Goal: Information Seeking & Learning: Learn about a topic

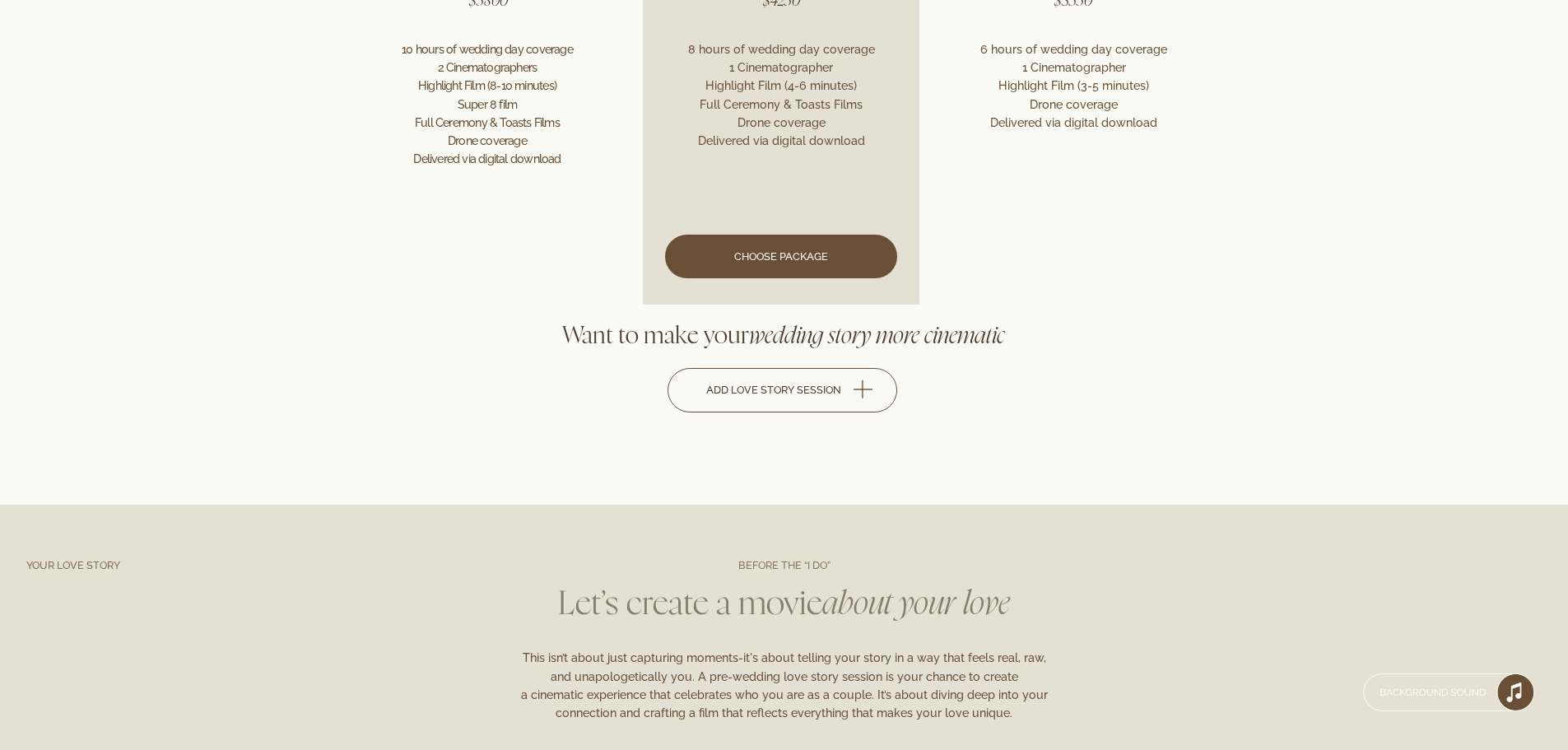
scroll to position [4167, 0]
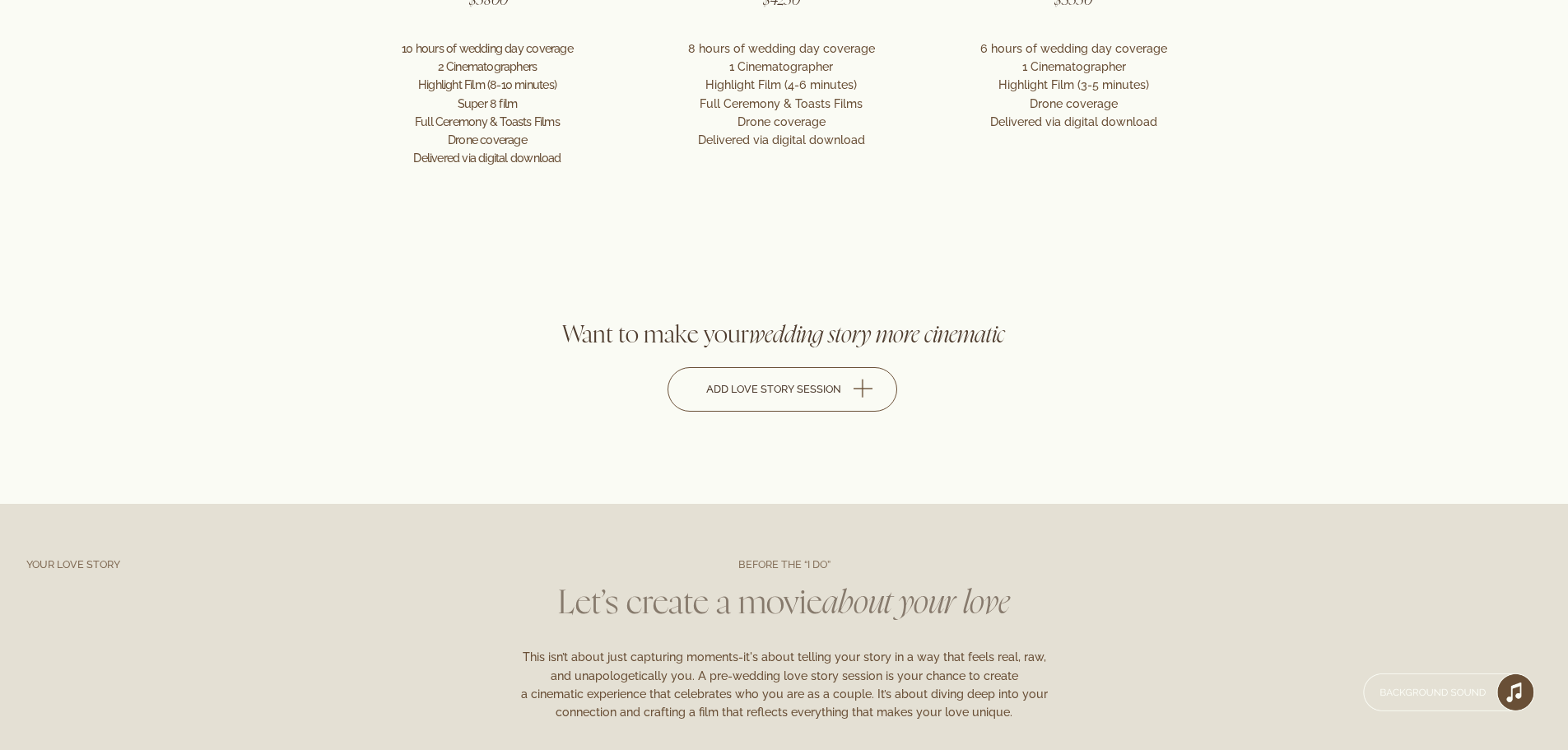
click at [859, 398] on link "Add love story session" at bounding box center [783, 388] width 232 height 43
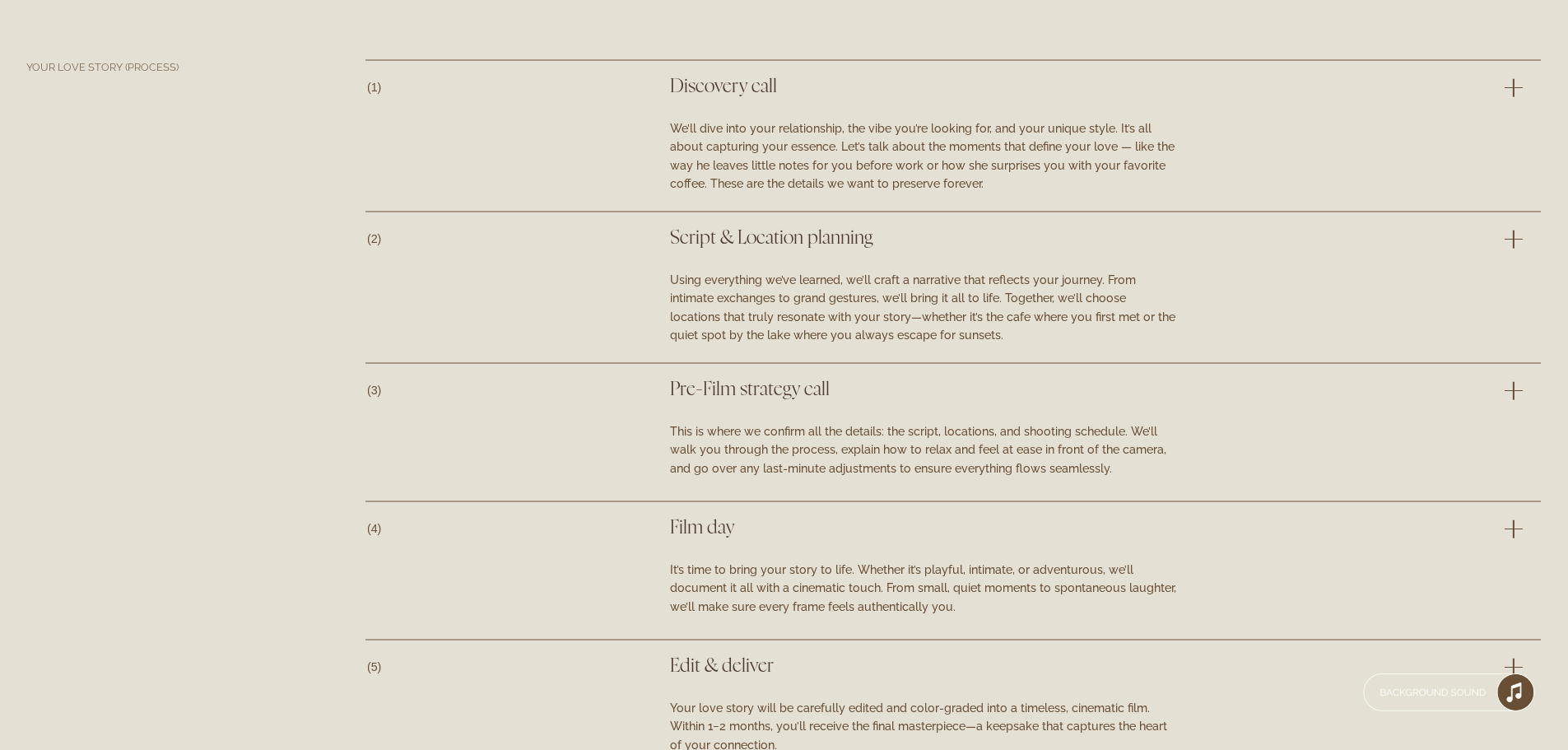
scroll to position [5745, 0]
drag, startPoint x: 690, startPoint y: 123, endPoint x: 840, endPoint y: 132, distance: 150.3
click at [840, 132] on div "We’ll dive into your relationship, the vibe you’re looking for, and your unique…" at bounding box center [925, 155] width 509 height 74
drag, startPoint x: 873, startPoint y: 130, endPoint x: 1032, endPoint y: 121, distance: 159.3
click at [1032, 121] on div "We’ll dive into your relationship, the vibe you’re looking for, and your unique…" at bounding box center [925, 155] width 509 height 74
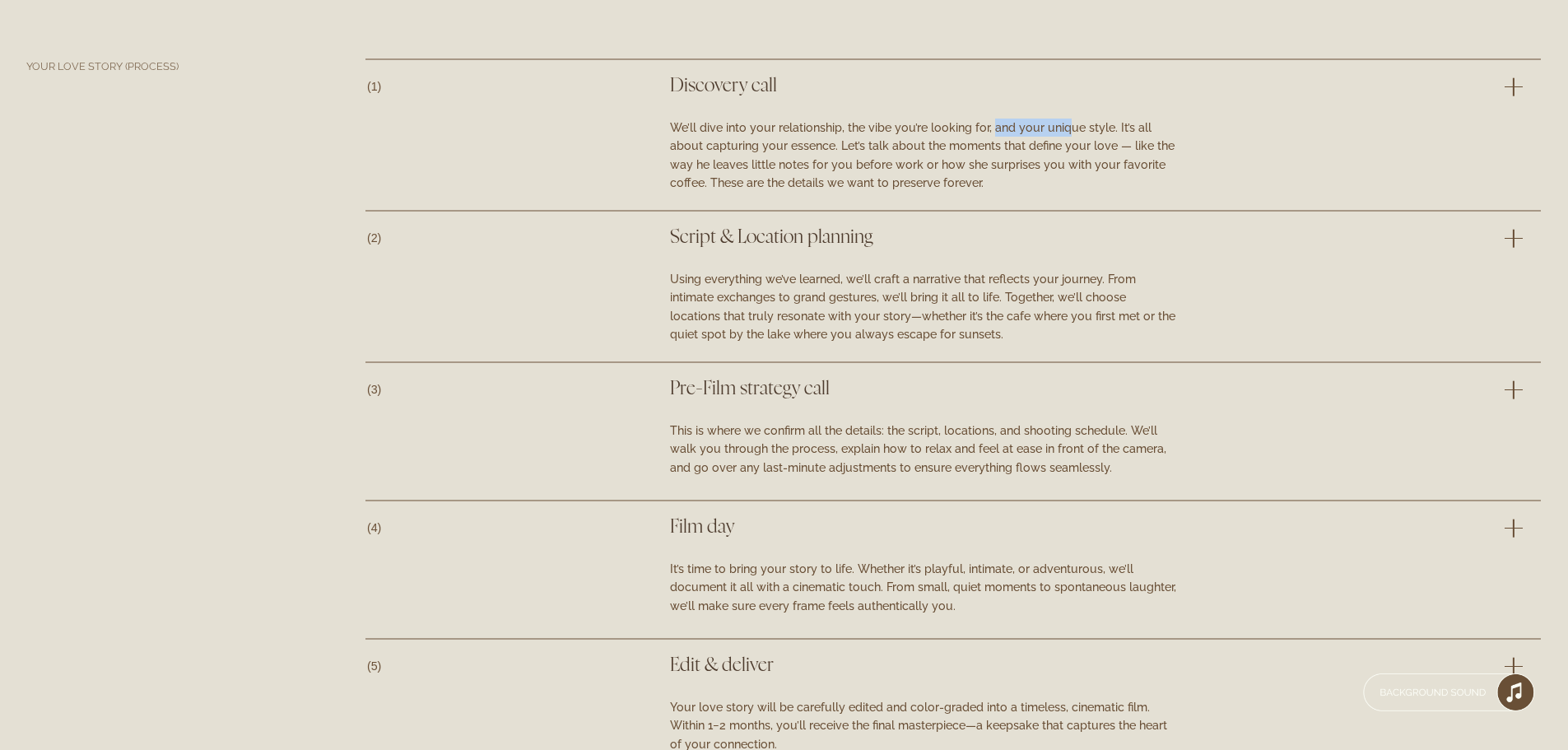
drag, startPoint x: 1068, startPoint y: 124, endPoint x: 990, endPoint y: 120, distance: 78.1
click at [990, 120] on div "We’ll dive into your relationship, the vibe you’re looking for, and your unique…" at bounding box center [925, 155] width 509 height 74
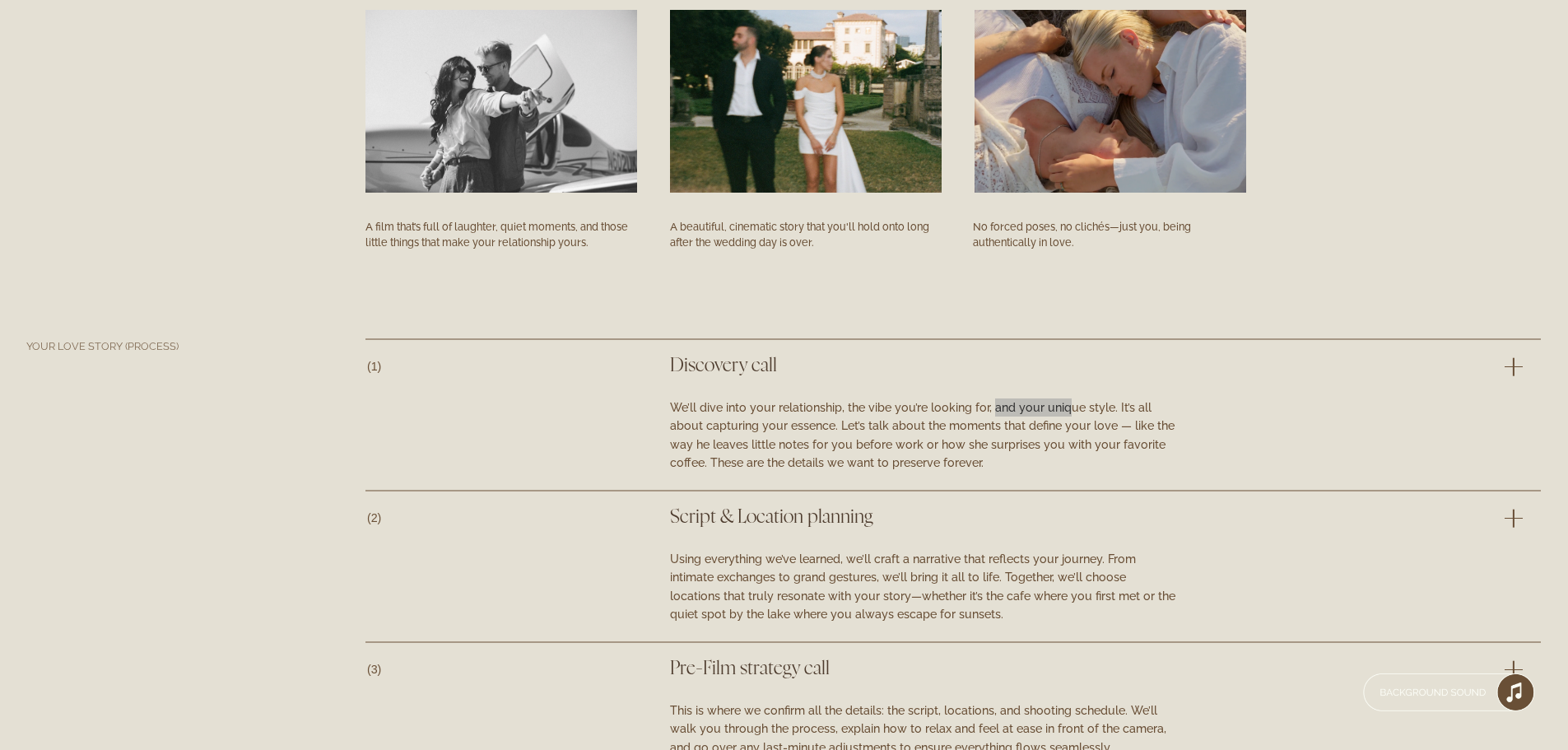
scroll to position [5465, 0]
drag, startPoint x: 799, startPoint y: 424, endPoint x: 1072, endPoint y: 429, distance: 273.0
click at [1040, 429] on div "We’ll dive into your relationship, the vibe you’re looking for, and your unique…" at bounding box center [925, 435] width 509 height 74
drag, startPoint x: 1093, startPoint y: 431, endPoint x: 825, endPoint y: 426, distance: 268.0
click at [825, 426] on div "We’ll dive into your relationship, the vibe you’re looking for, and your unique…" at bounding box center [925, 435] width 509 height 74
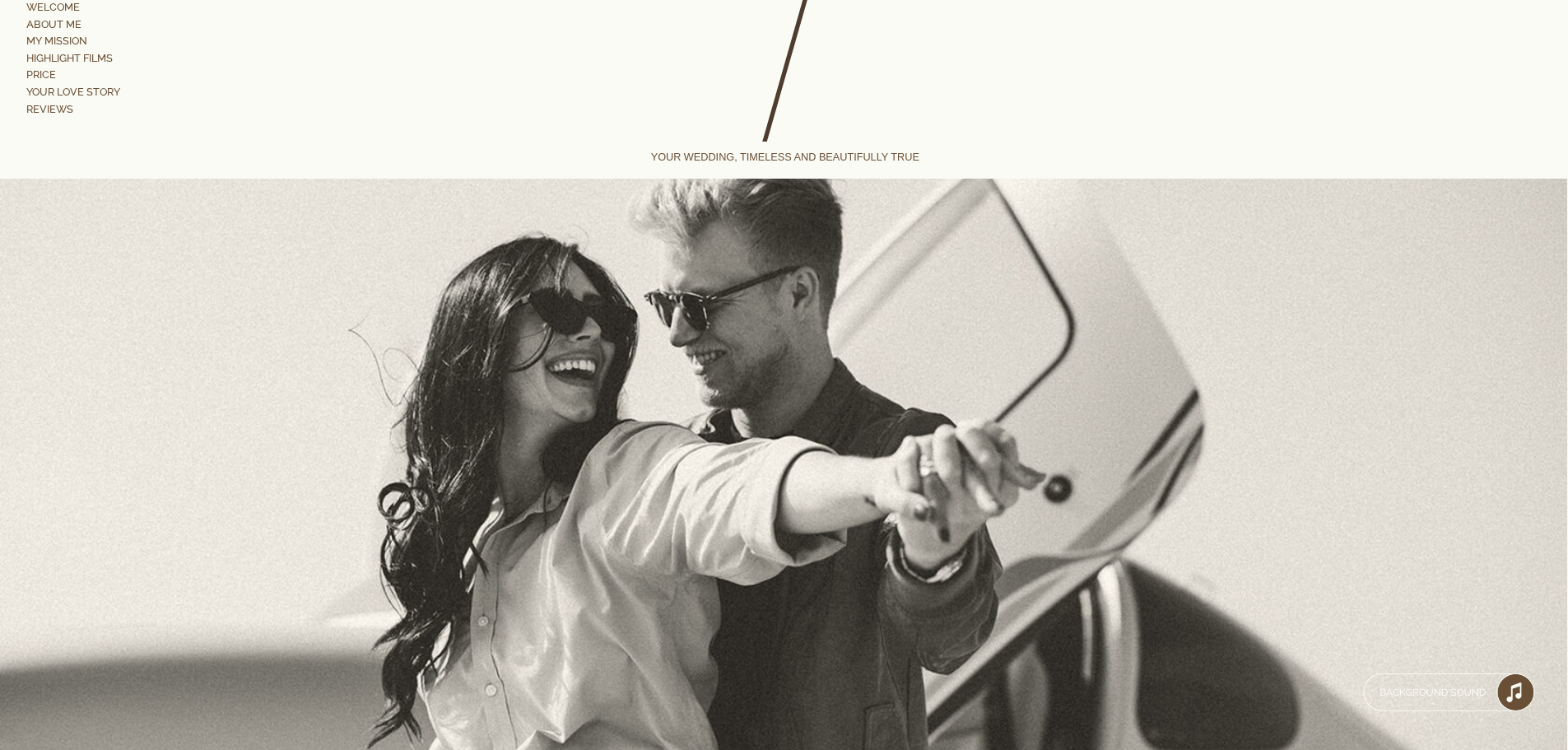
scroll to position [0, 0]
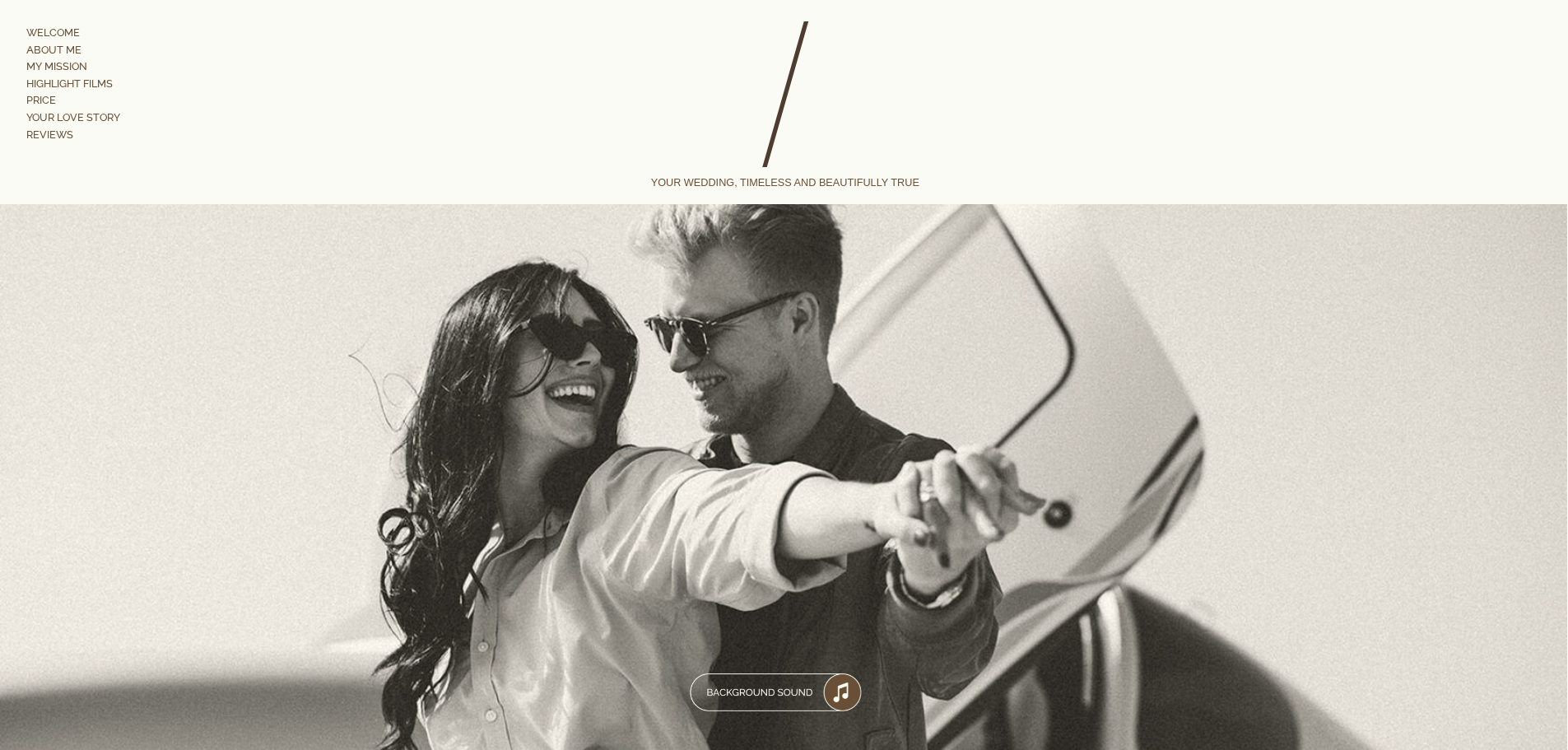
click at [55, 46] on link "ABOUT ME" at bounding box center [60, 49] width 69 height 13
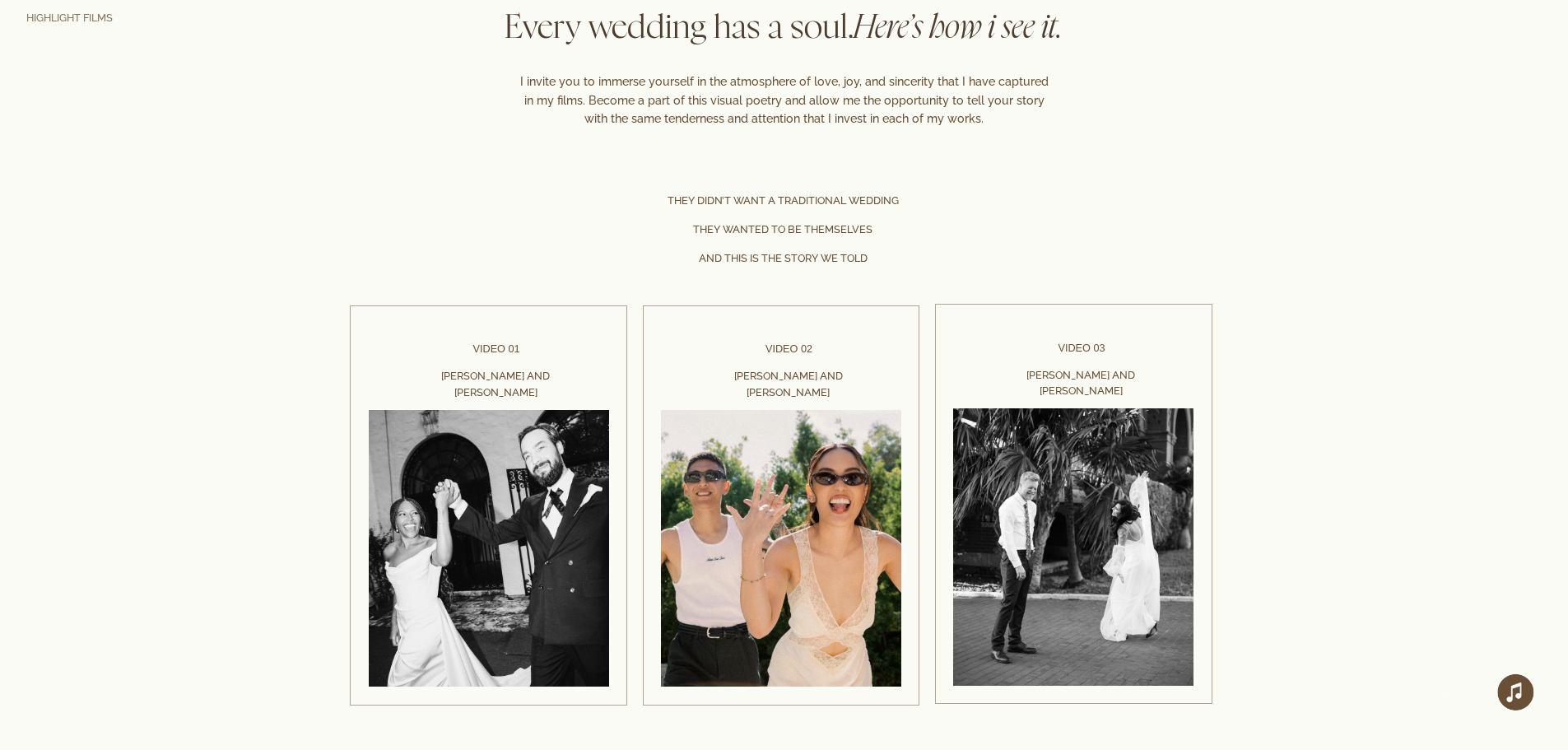
scroll to position [3145, 0]
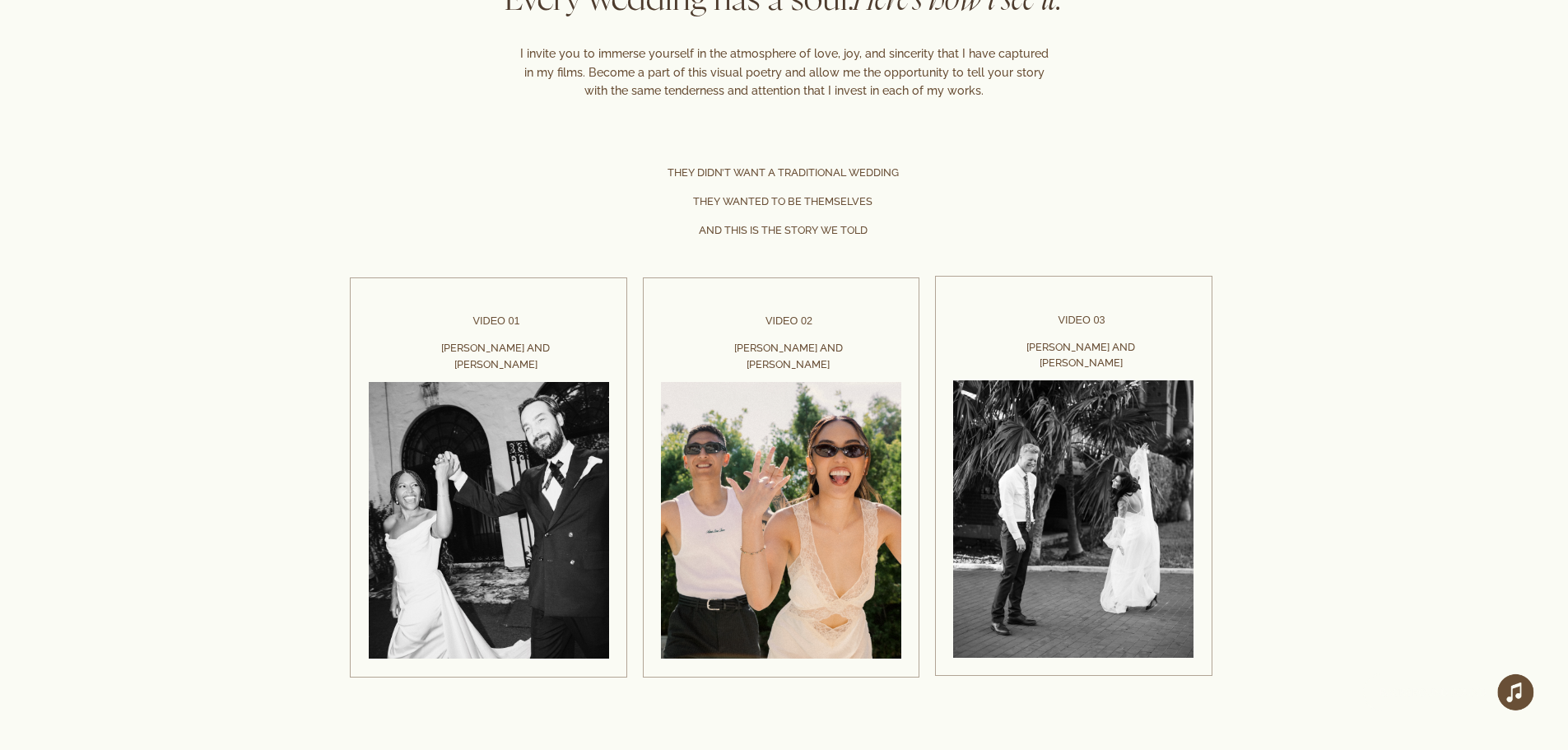
click at [1040, 515] on div at bounding box center [784, 325] width 1568 height 709
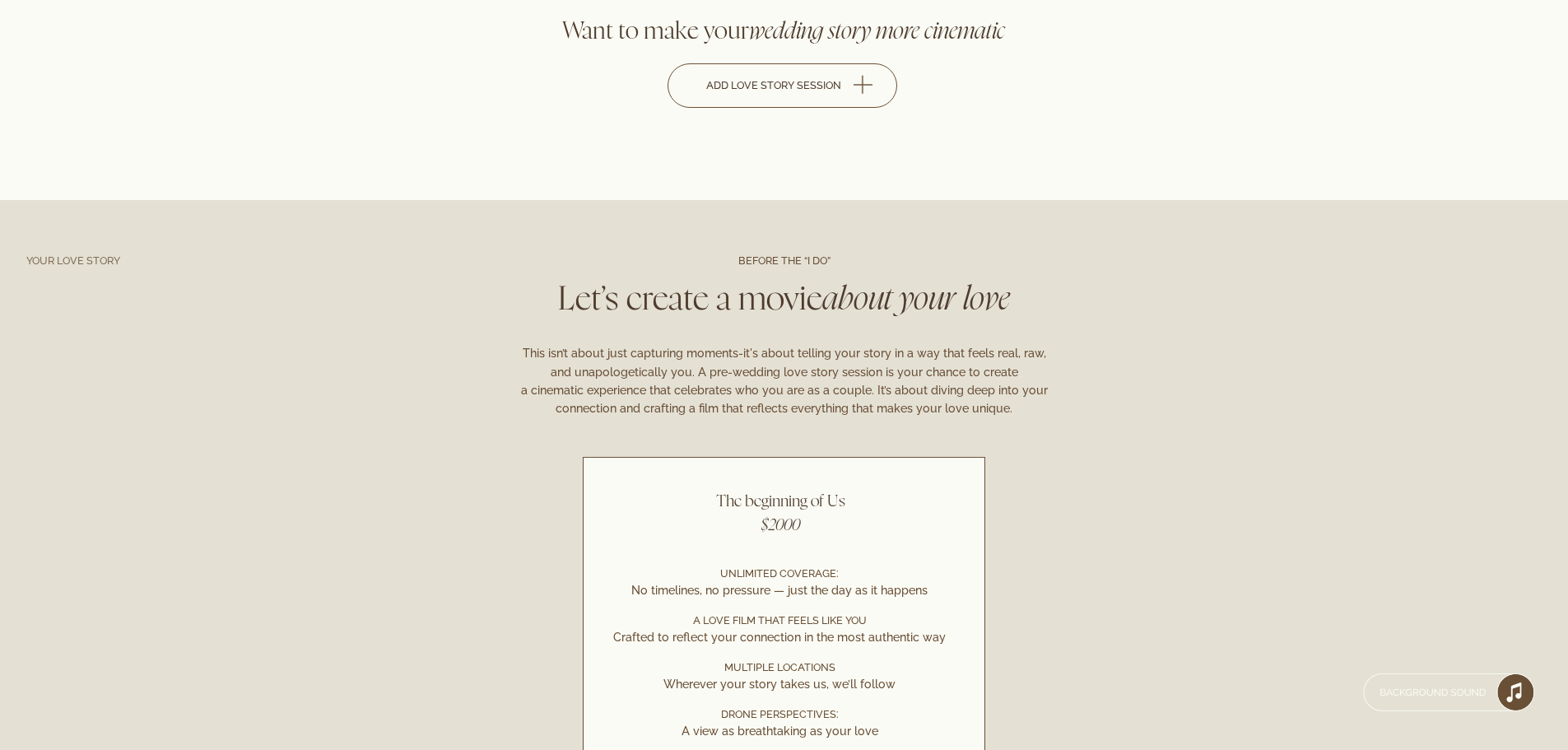
scroll to position [4472, 0]
click at [784, 380] on div "This isn’t about just capturing moments-it's about telling your story in a way …" at bounding box center [784, 380] width 532 height 74
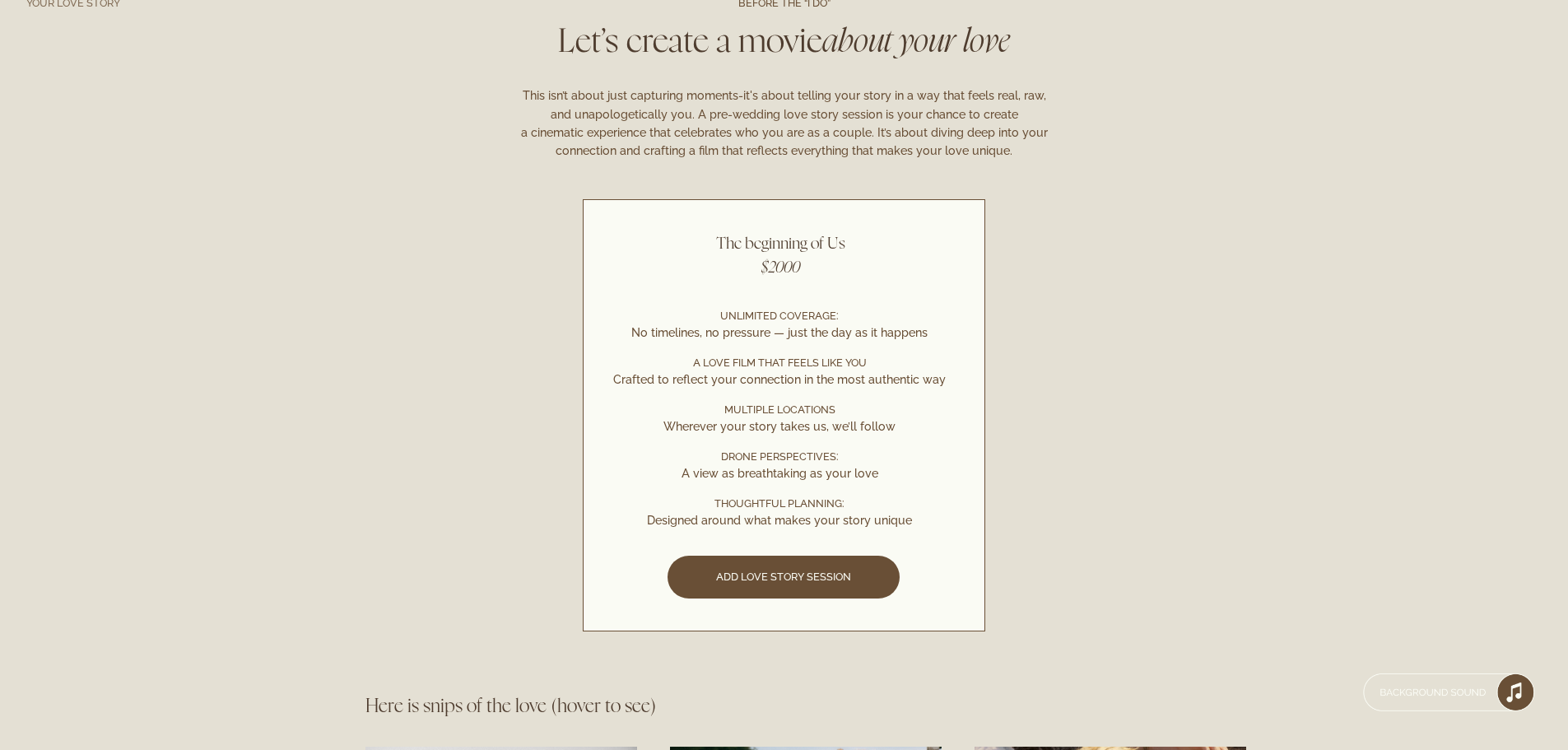
scroll to position [4728, 0]
click at [732, 452] on div "Drone Perspectives:" at bounding box center [780, 458] width 254 height 16
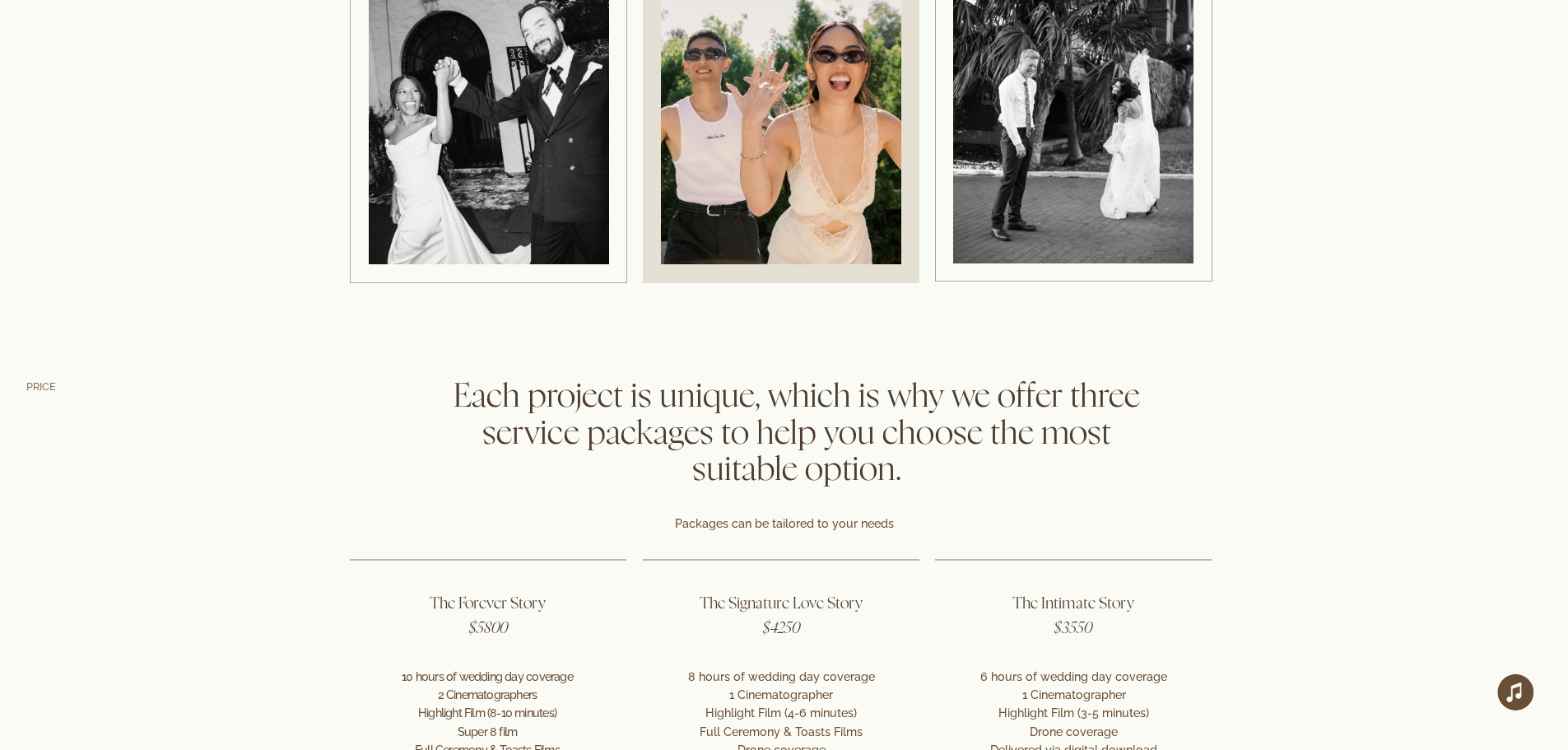
scroll to position [3541, 0]
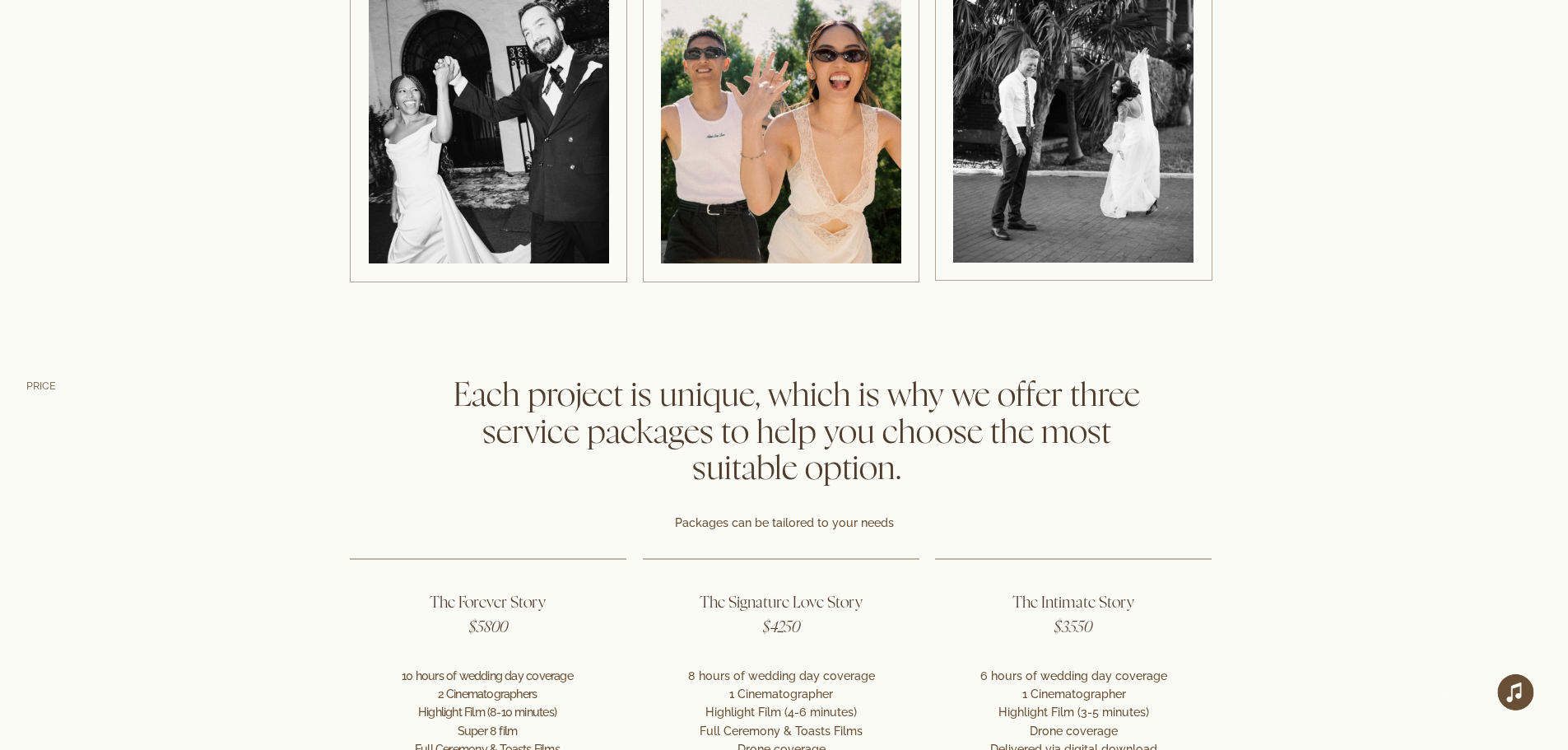
click at [719, 405] on div "Each project is unique, which is why we offer three service packages to help yo…" at bounding box center [796, 432] width 721 height 109
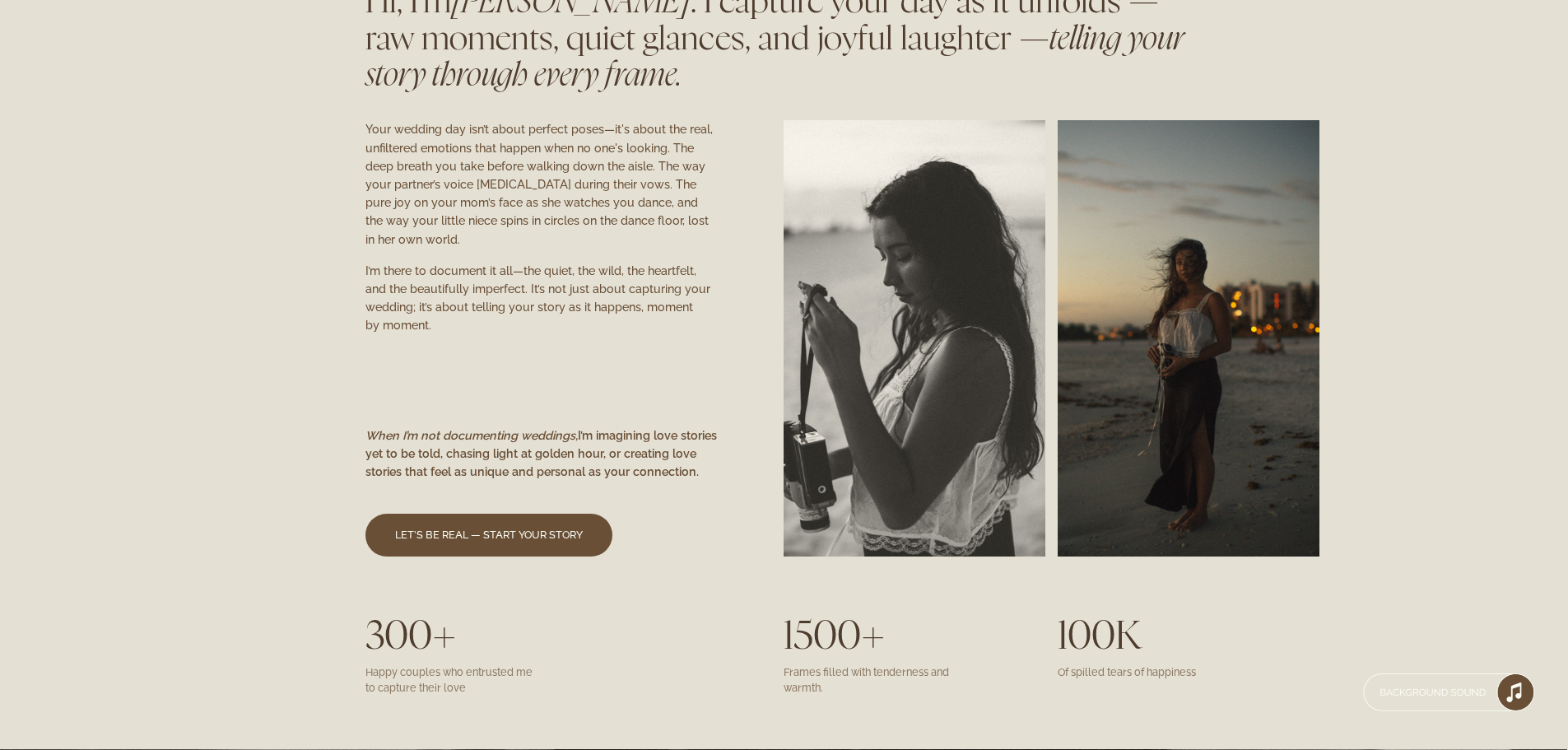
scroll to position [1370, 0]
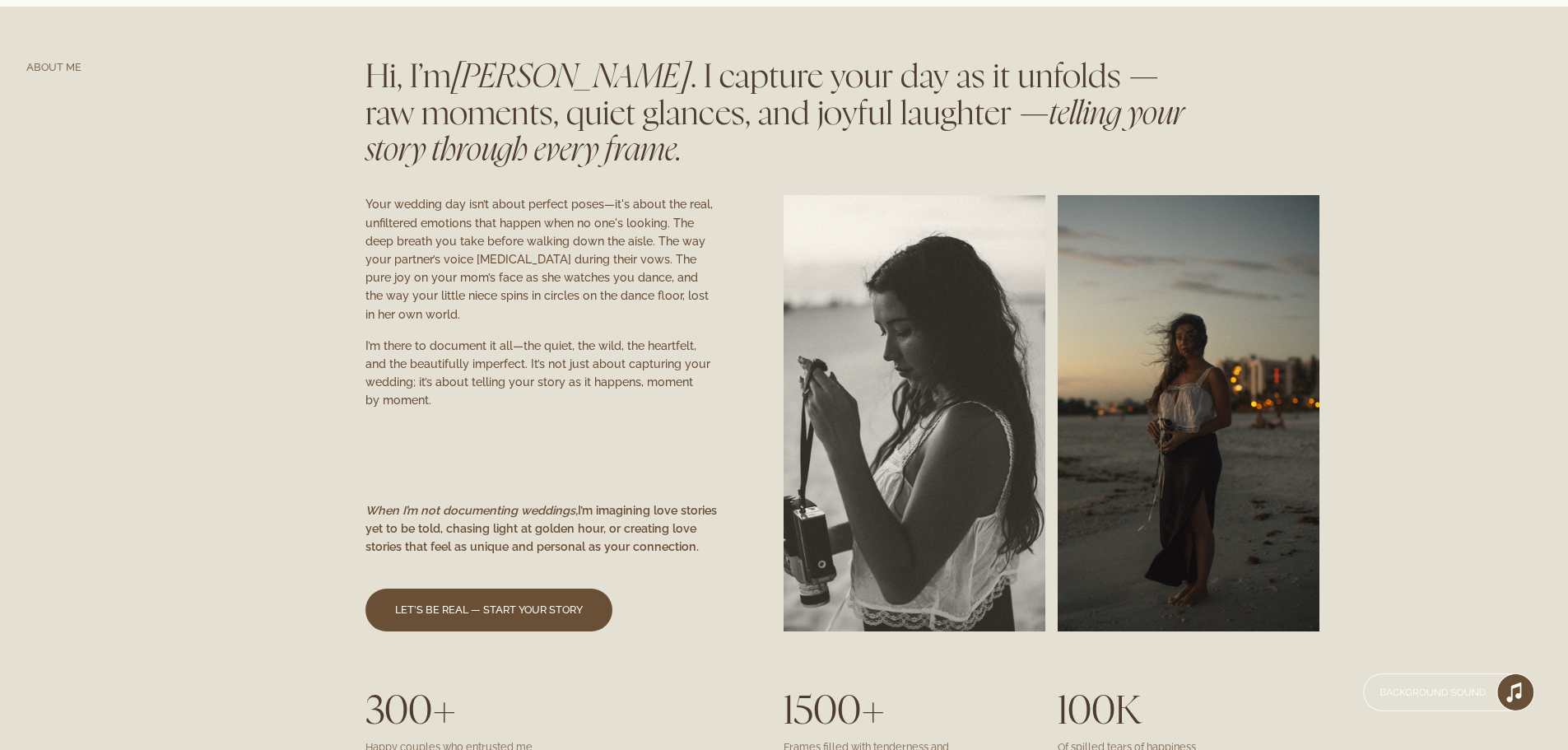
click at [448, 518] on link "Let’s Be Real — Start Your Story" at bounding box center [489, 609] width 247 height 43
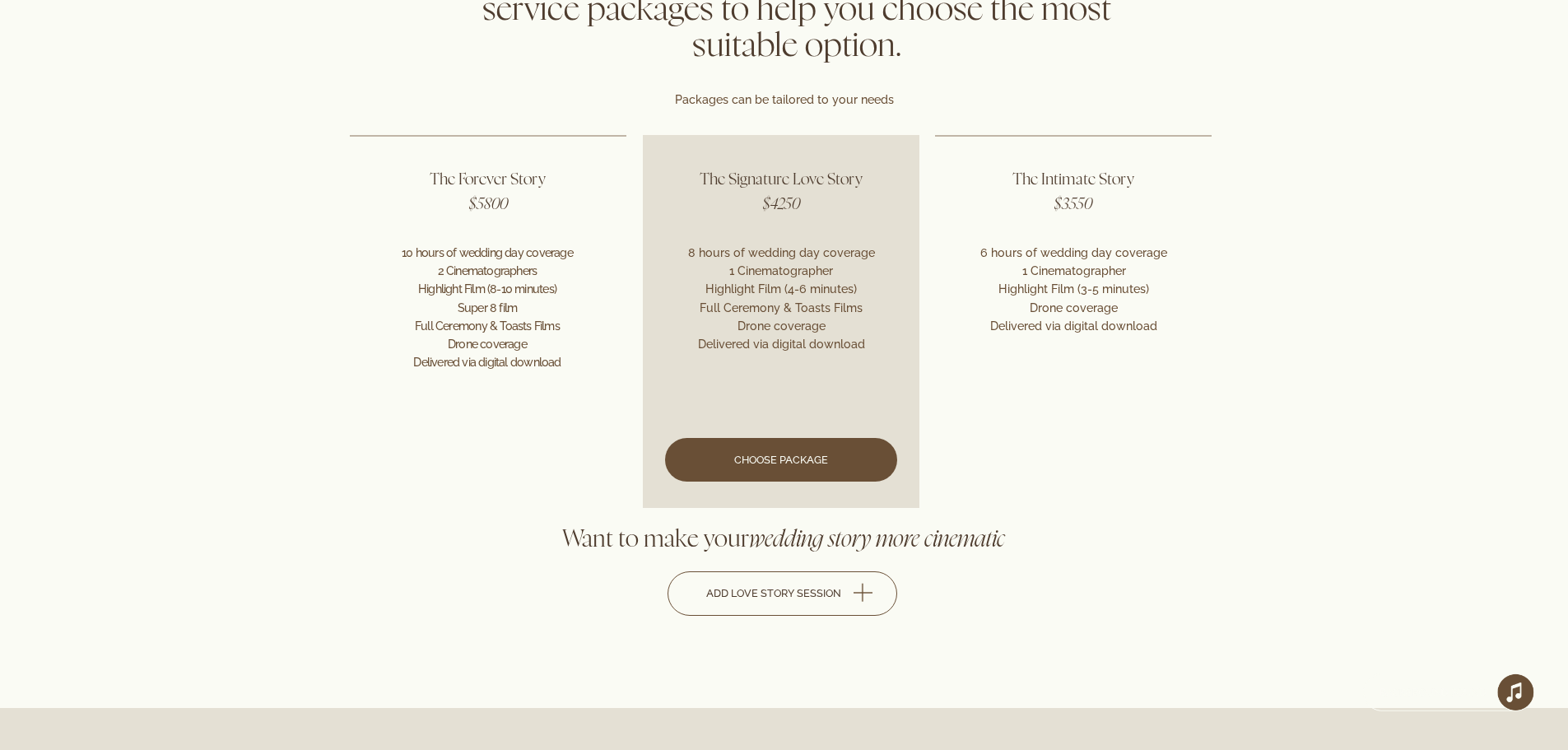
scroll to position [3963, 0]
click at [780, 482] on link at bounding box center [780, 321] width 276 height 372
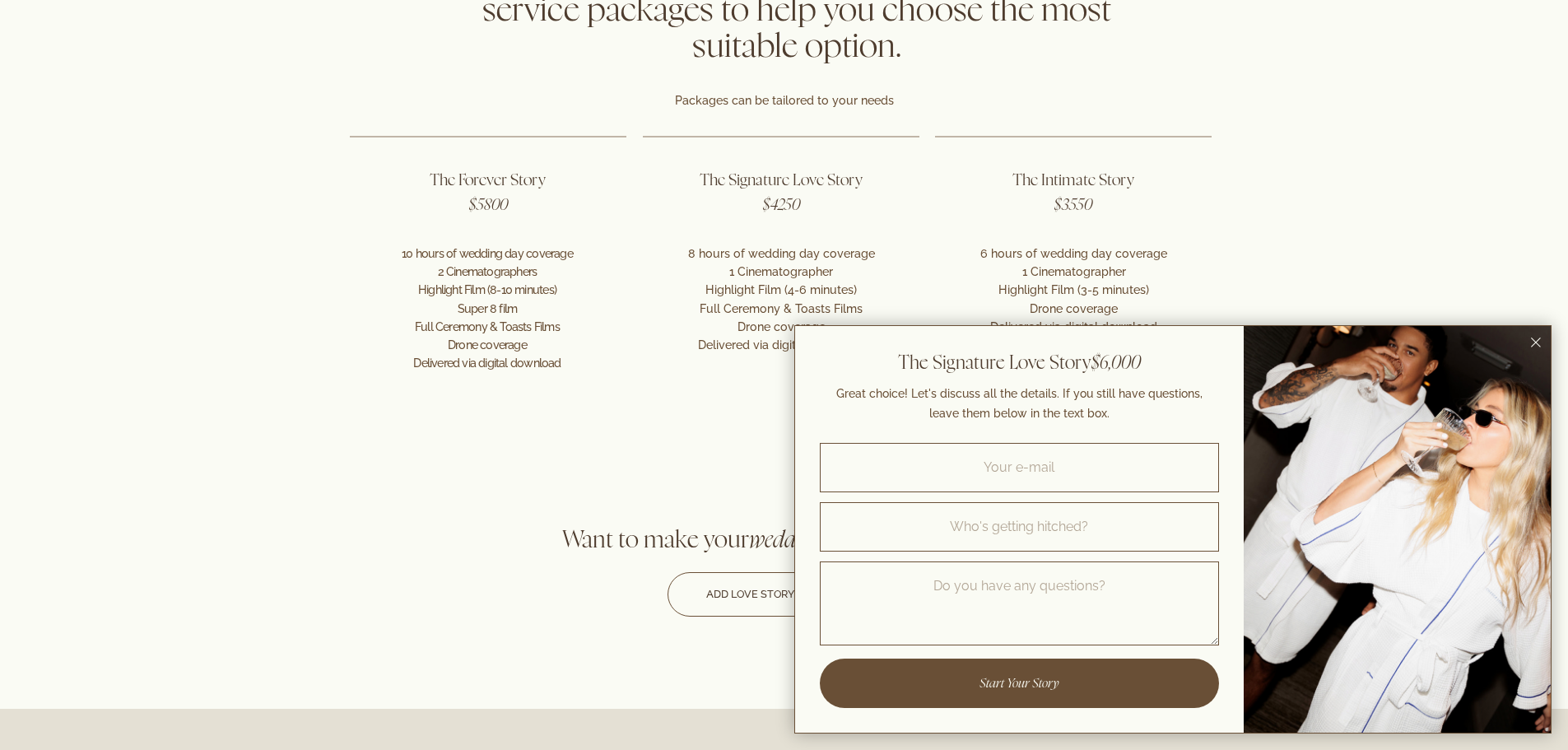
click at [1040, 340] on rect "Close dialog window" at bounding box center [1535, 342] width 10 height 10
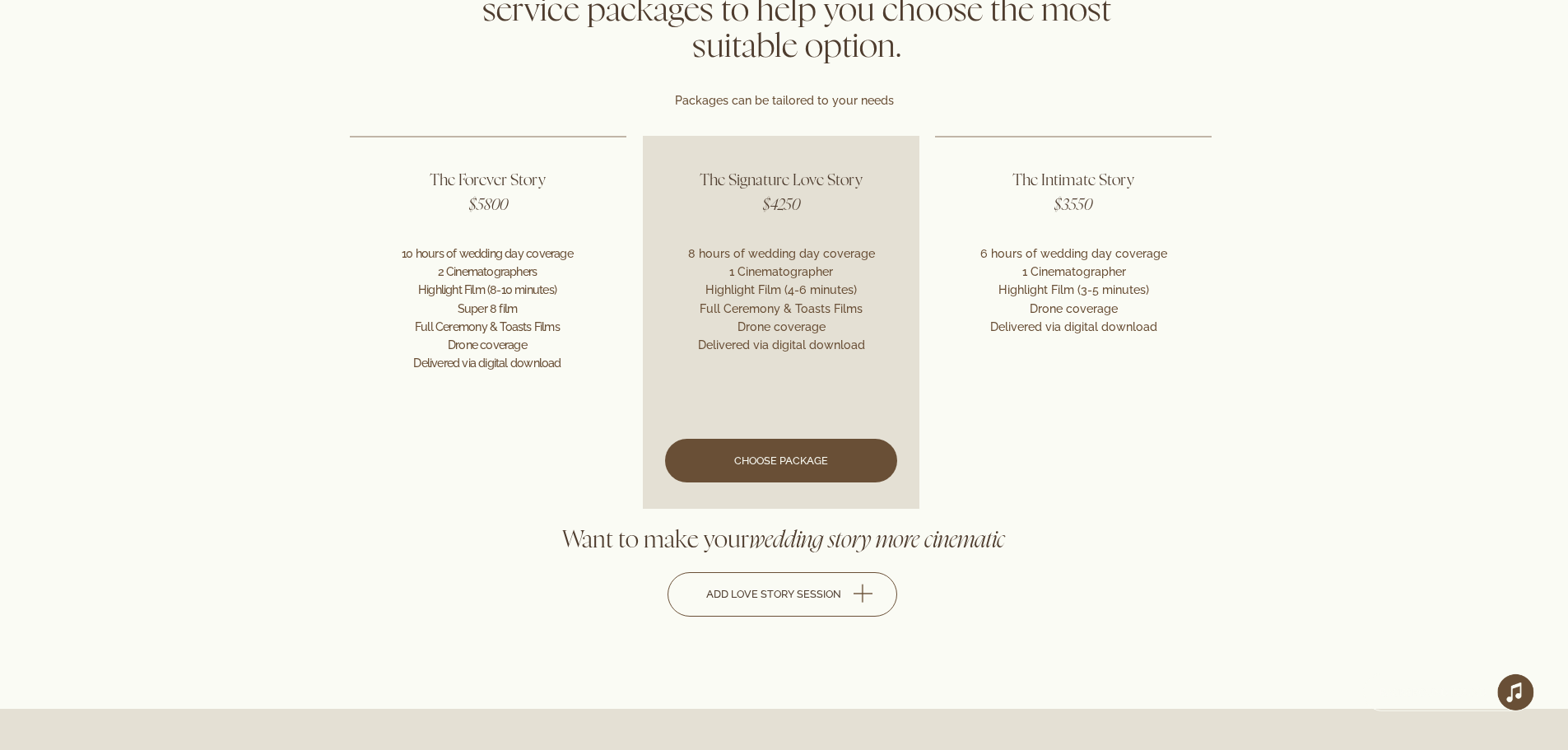
click at [745, 460] on link at bounding box center [780, 321] width 276 height 372
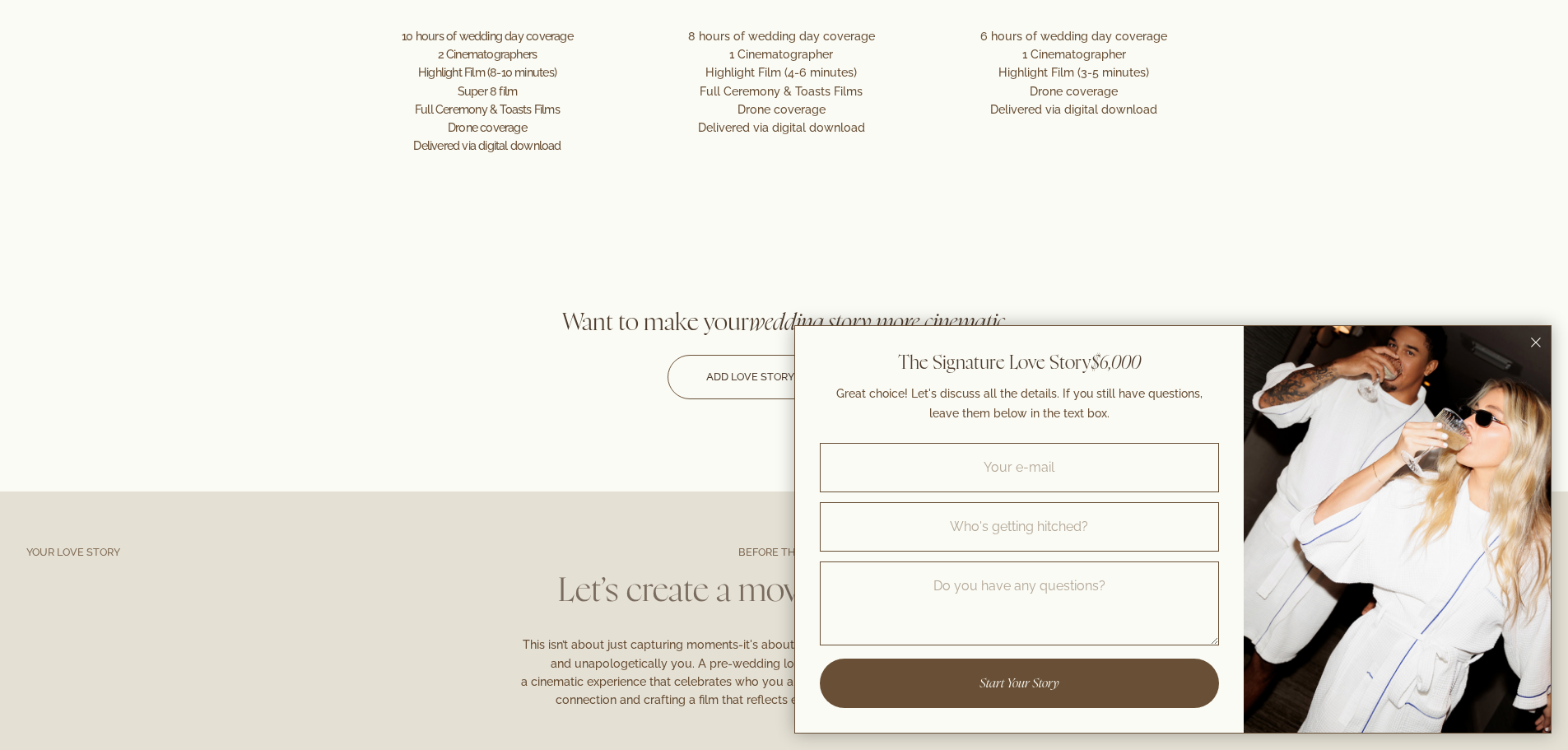
scroll to position [4181, 0]
click at [1040, 342] on rect "Close dialog window" at bounding box center [1535, 342] width 10 height 10
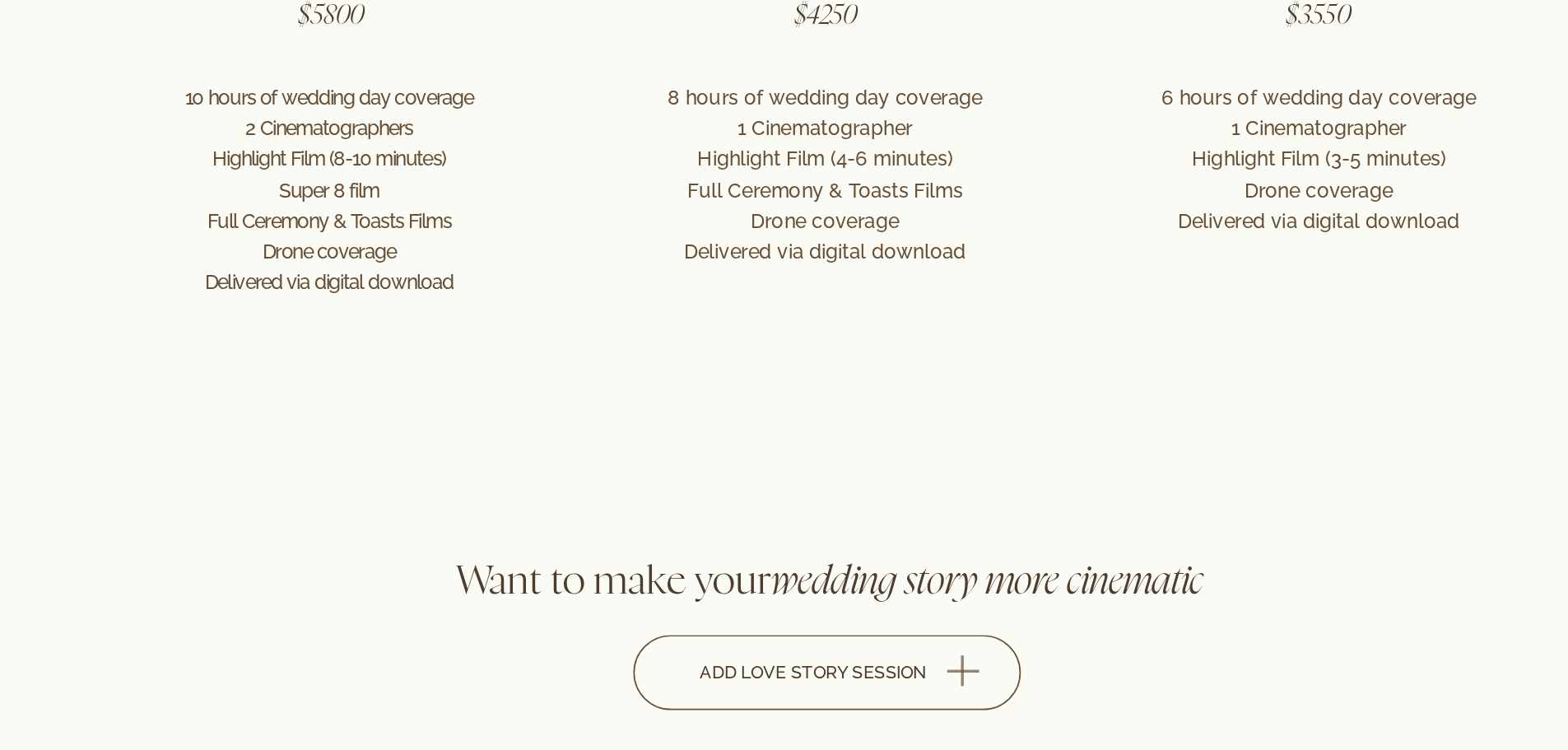
scroll to position [3852, 0]
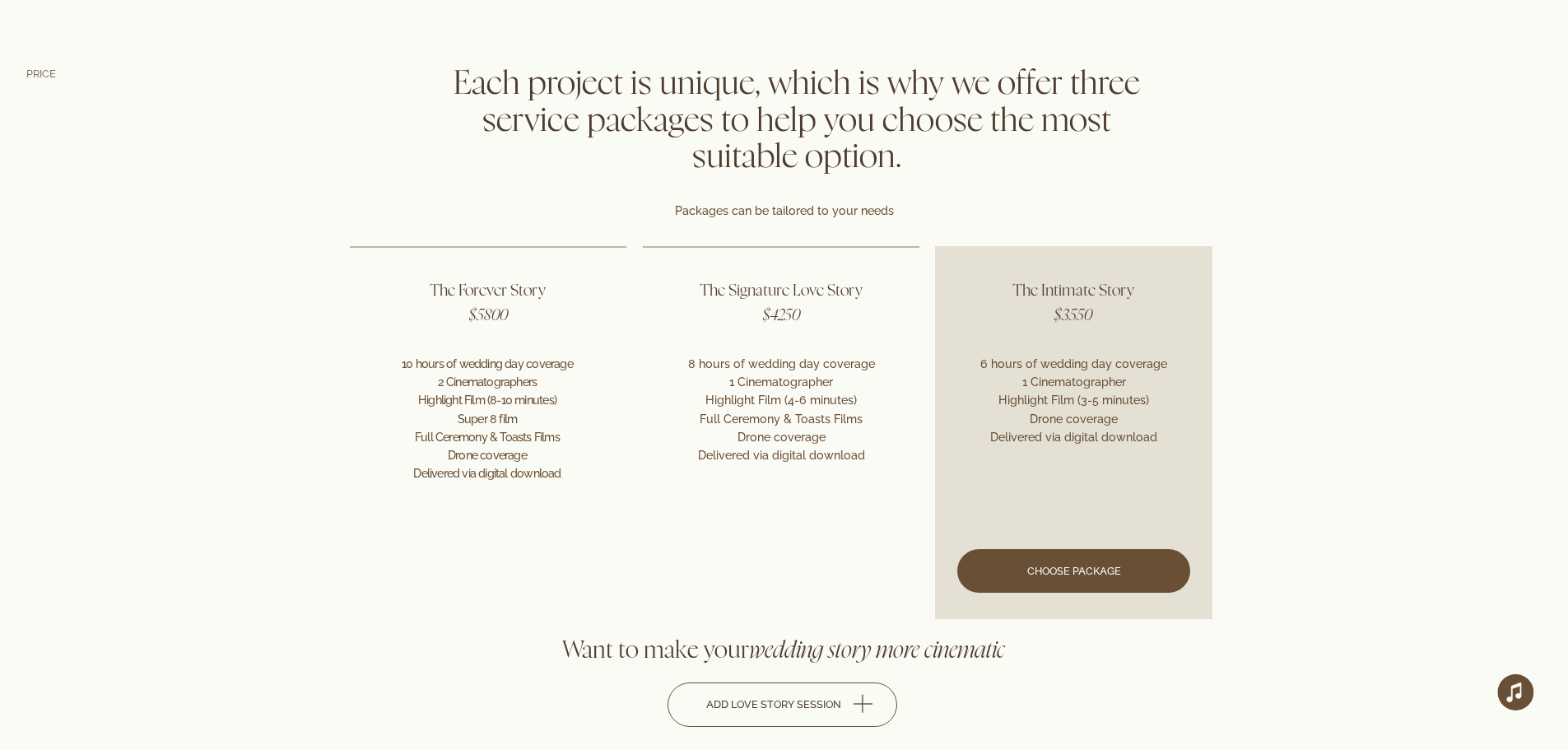
click at [1040, 518] on link at bounding box center [1073, 431] width 276 height 372
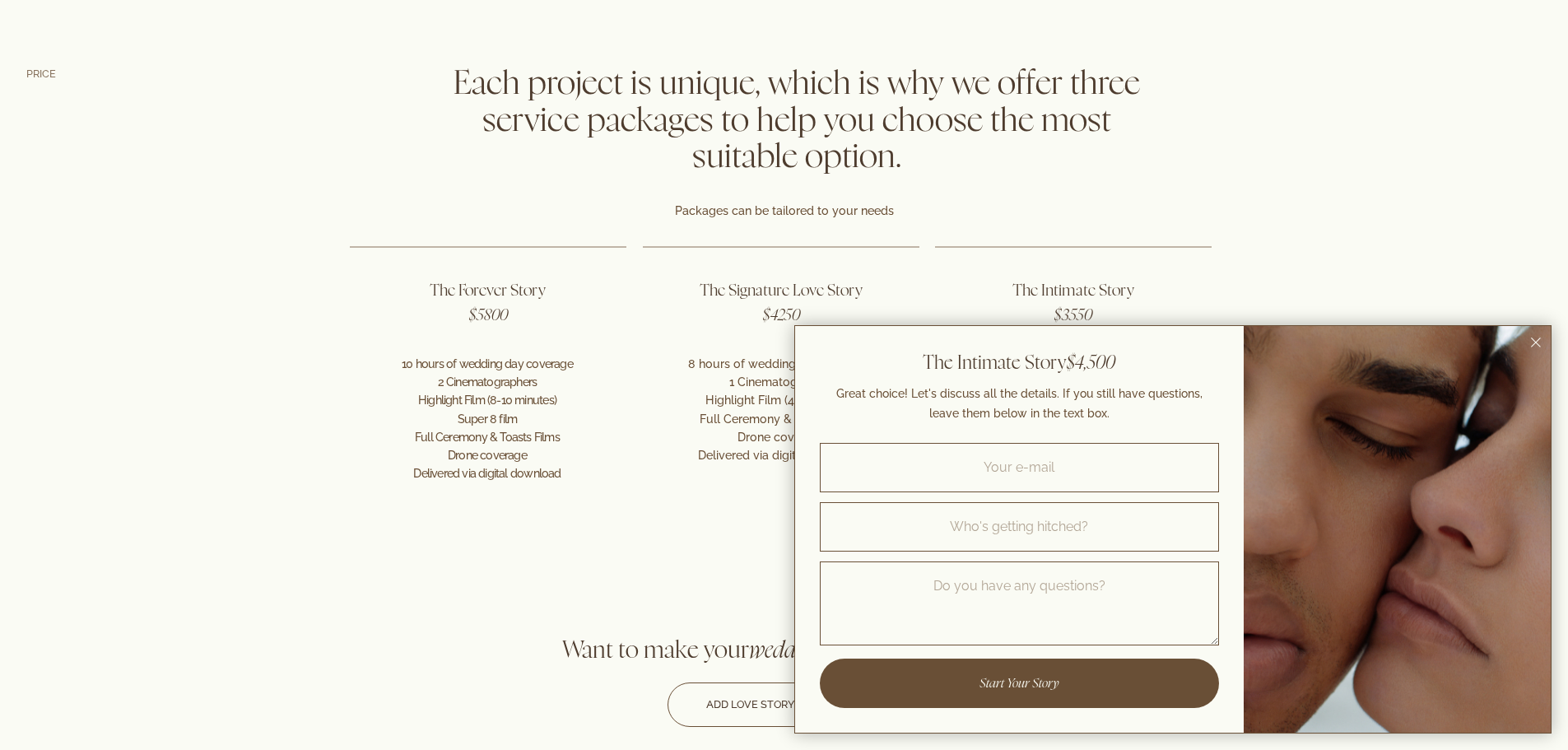
click at [1040, 343] on icon "Close dialog window" at bounding box center [1535, 342] width 10 height 10
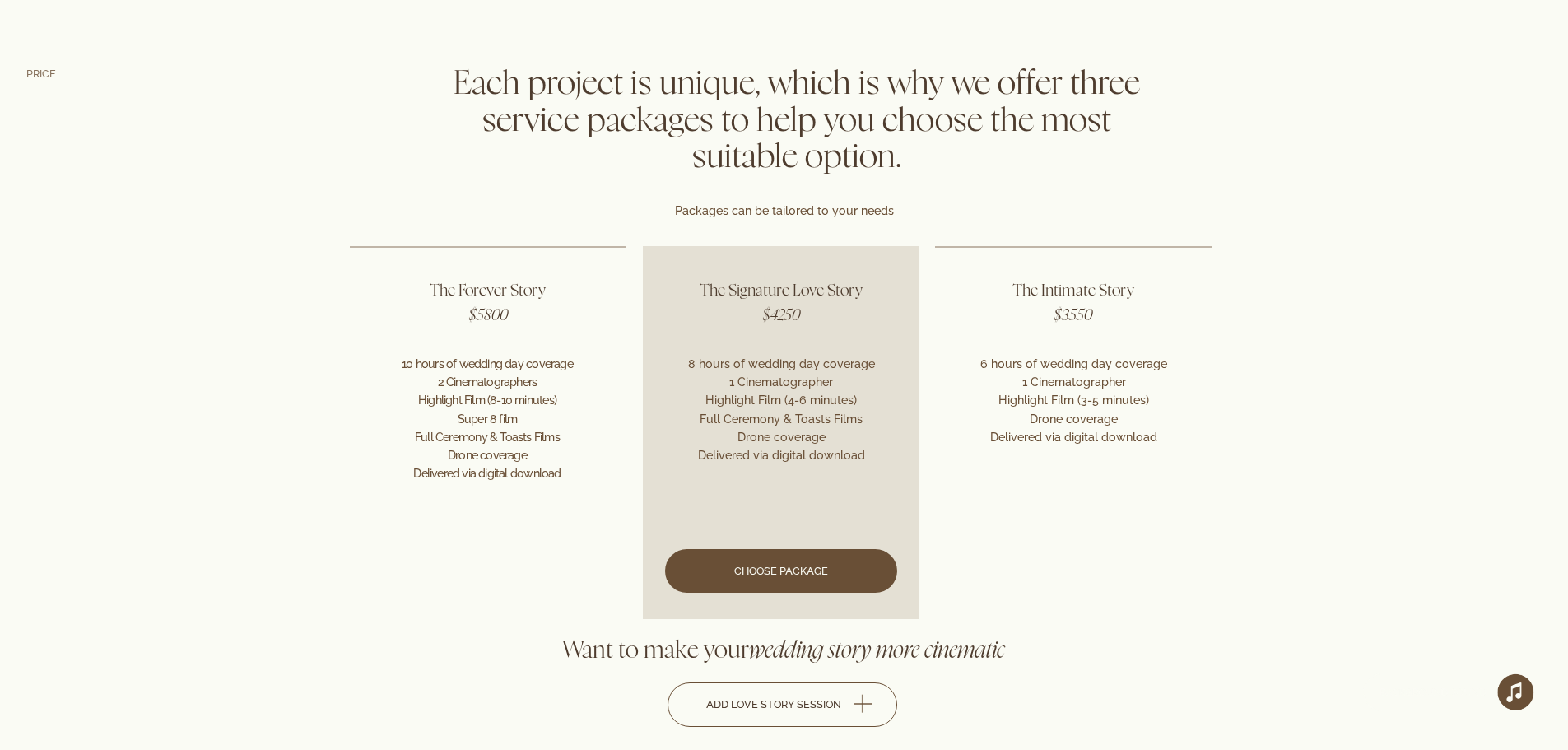
click at [773, 518] on link at bounding box center [780, 431] width 276 height 372
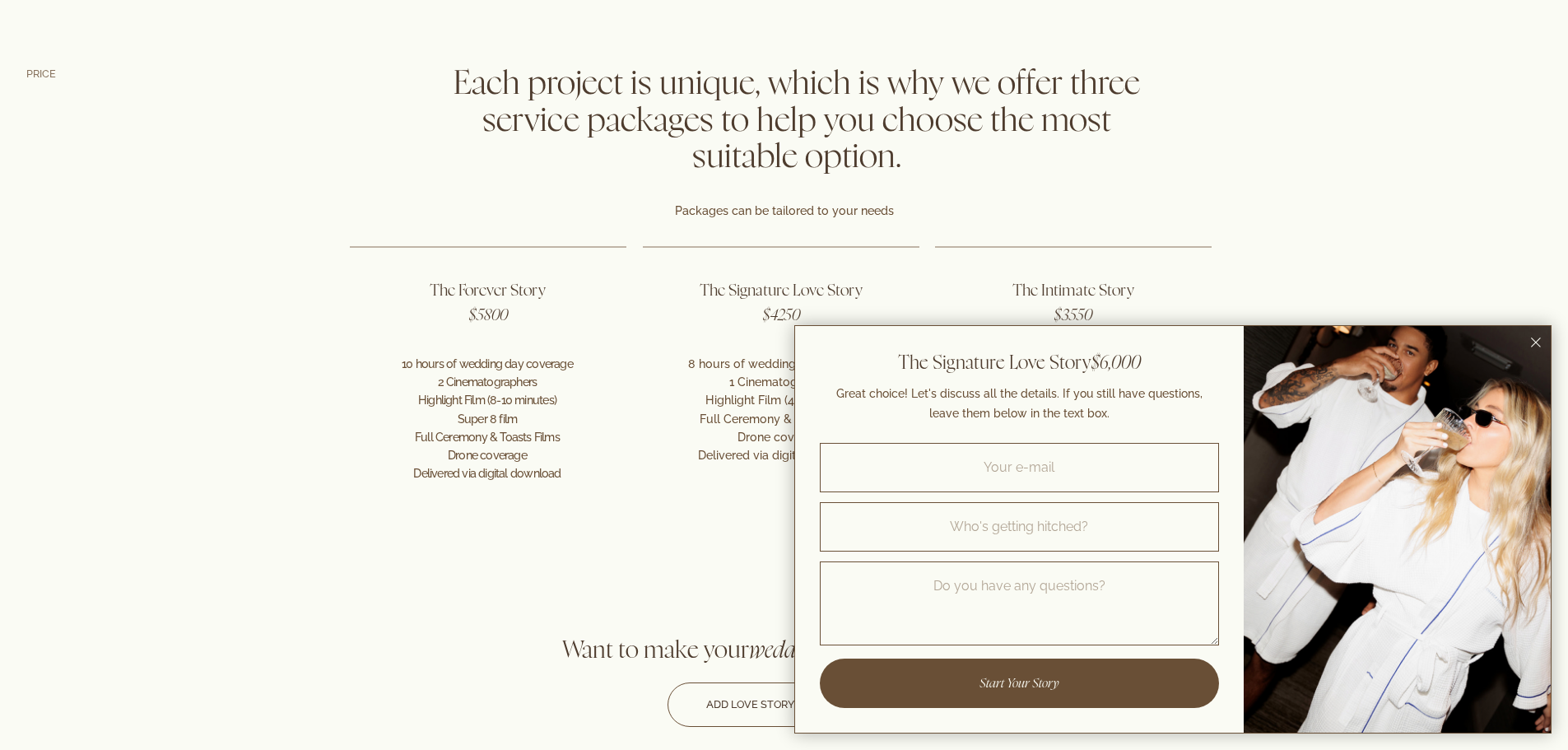
click at [1040, 339] on icon "Close dialog window" at bounding box center [1535, 342] width 10 height 10
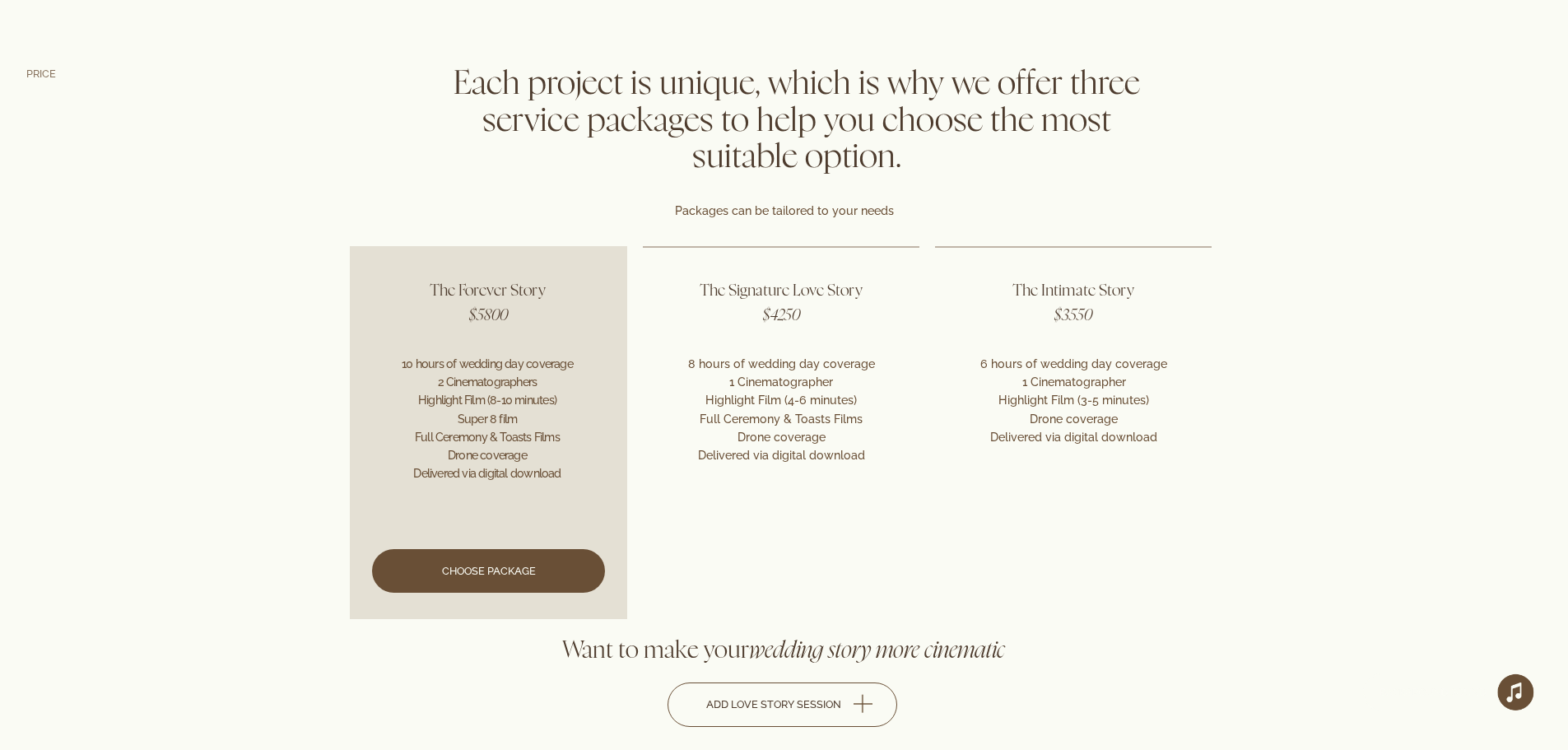
click at [488, 518] on link at bounding box center [488, 431] width 276 height 372
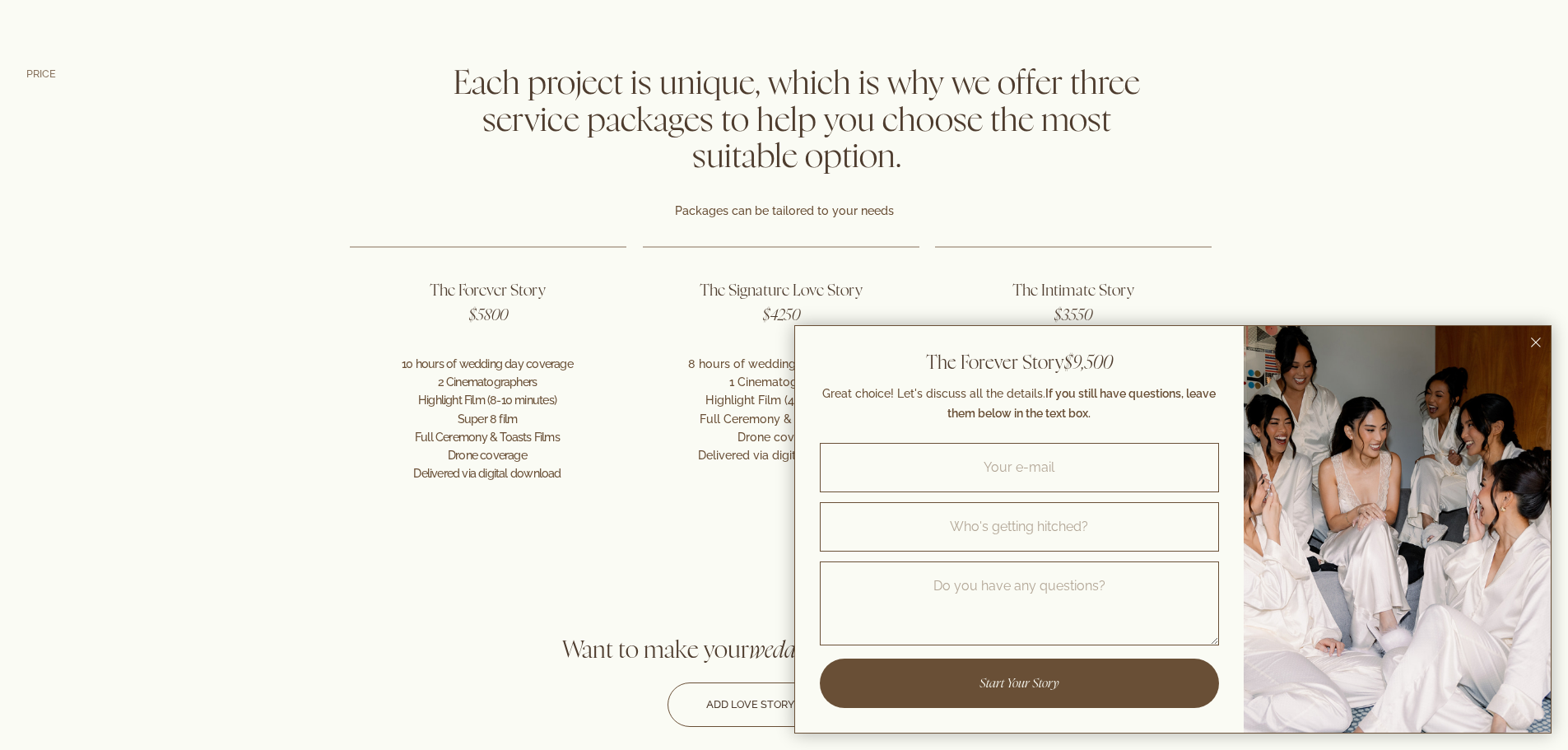
click at [1040, 342] on rect "Close dialog window" at bounding box center [1535, 342] width 10 height 10
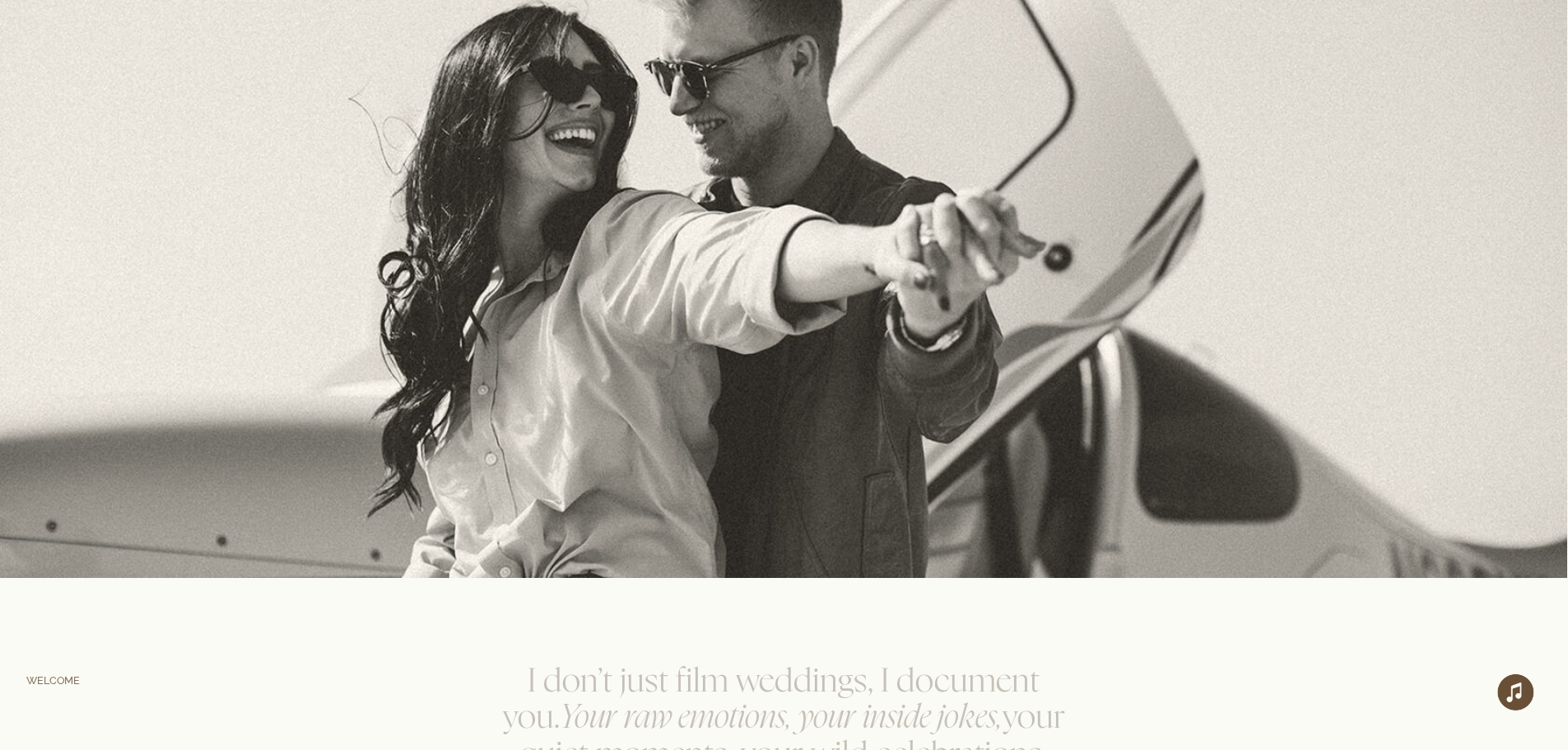
scroll to position [256, 0]
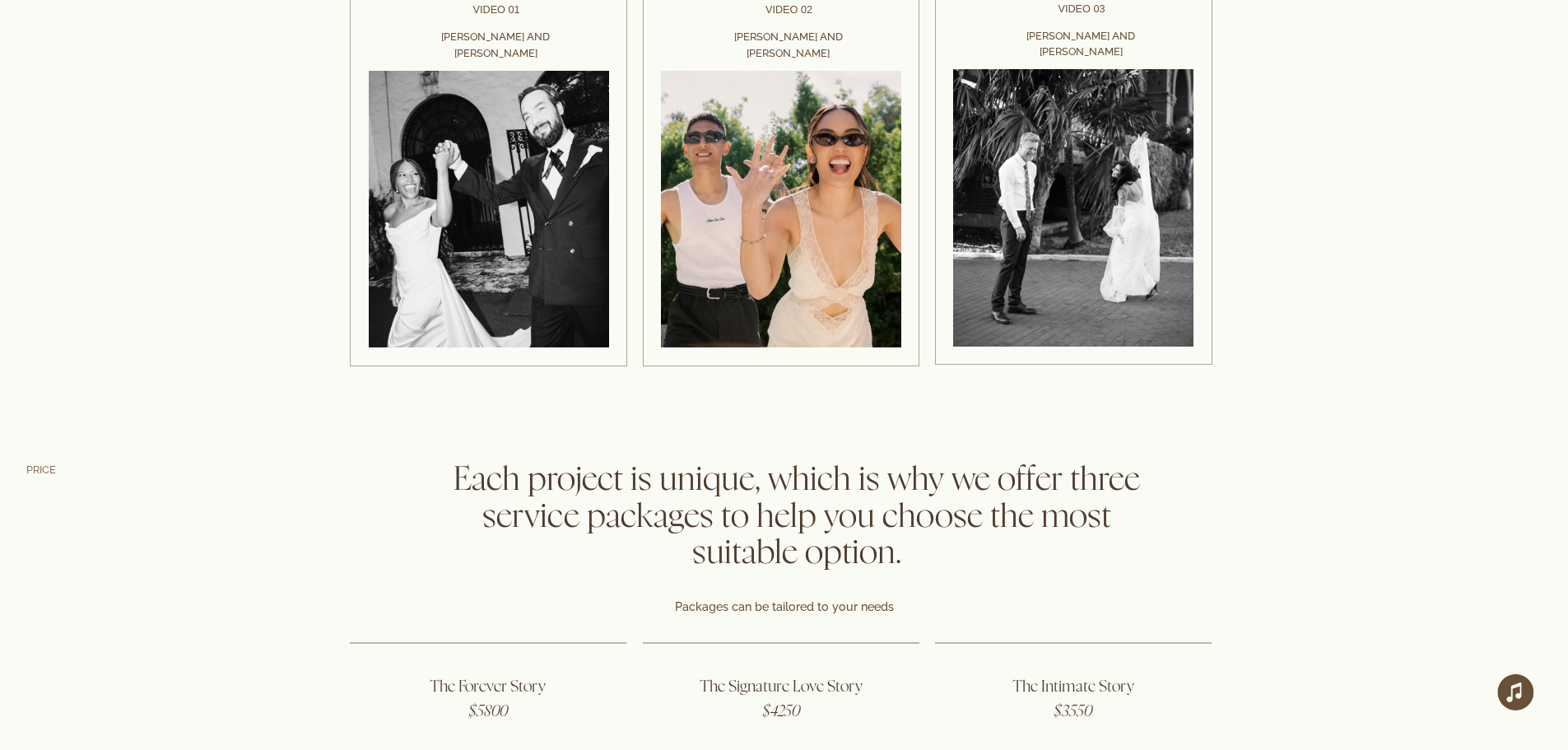
scroll to position [3924, 0]
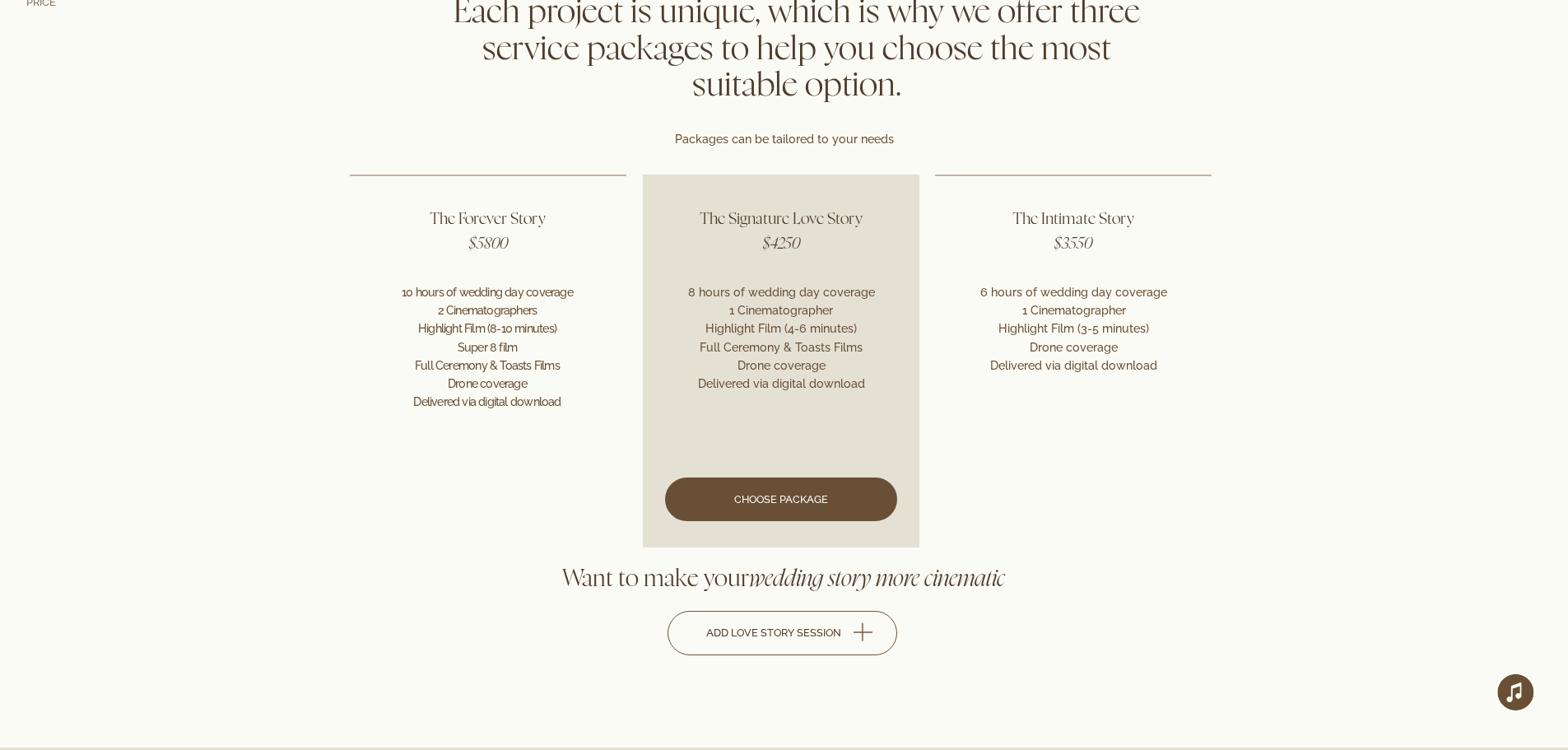
click at [800, 489] on link at bounding box center [780, 360] width 276 height 372
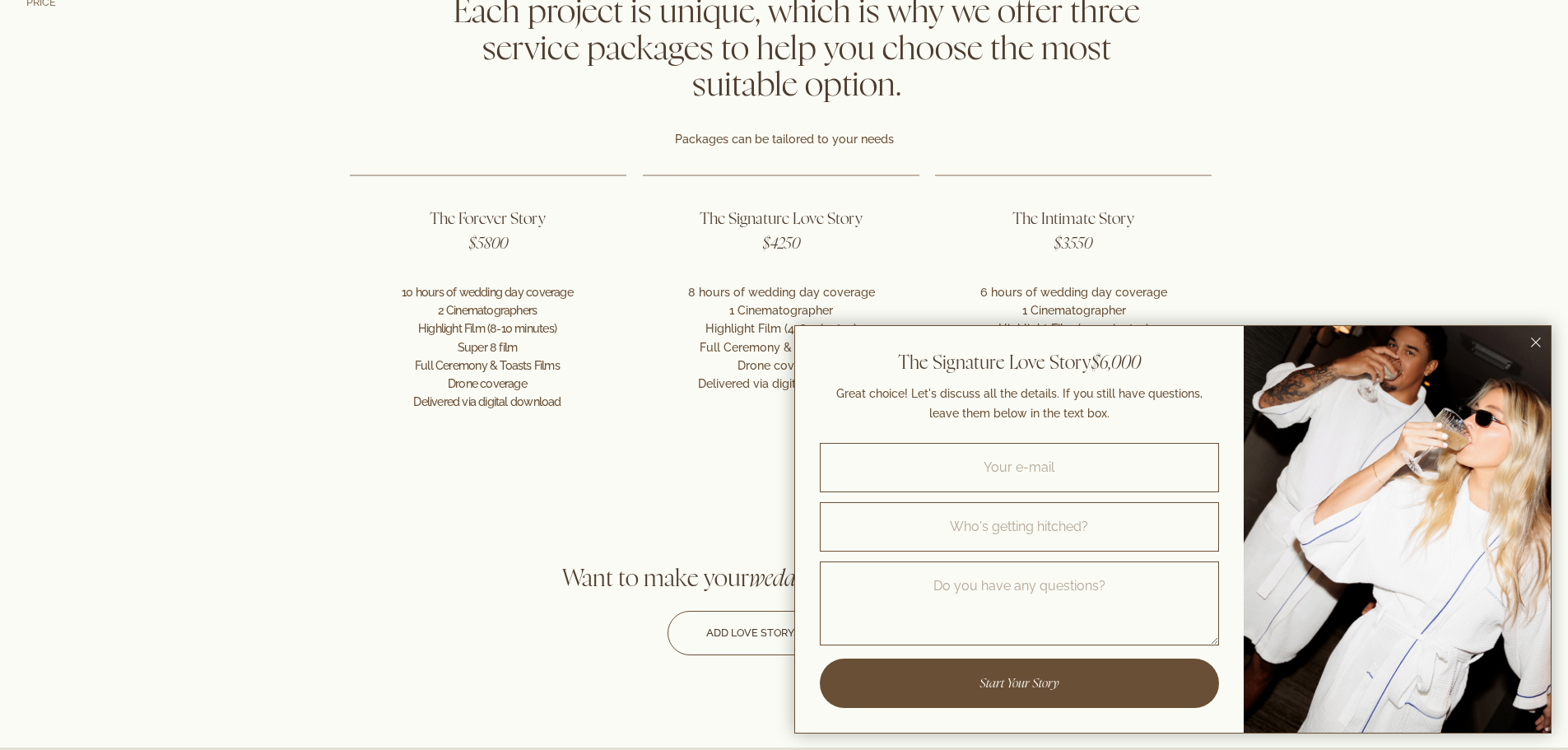
click at [1536, 338] on icon "Close dialog window" at bounding box center [1535, 342] width 10 height 10
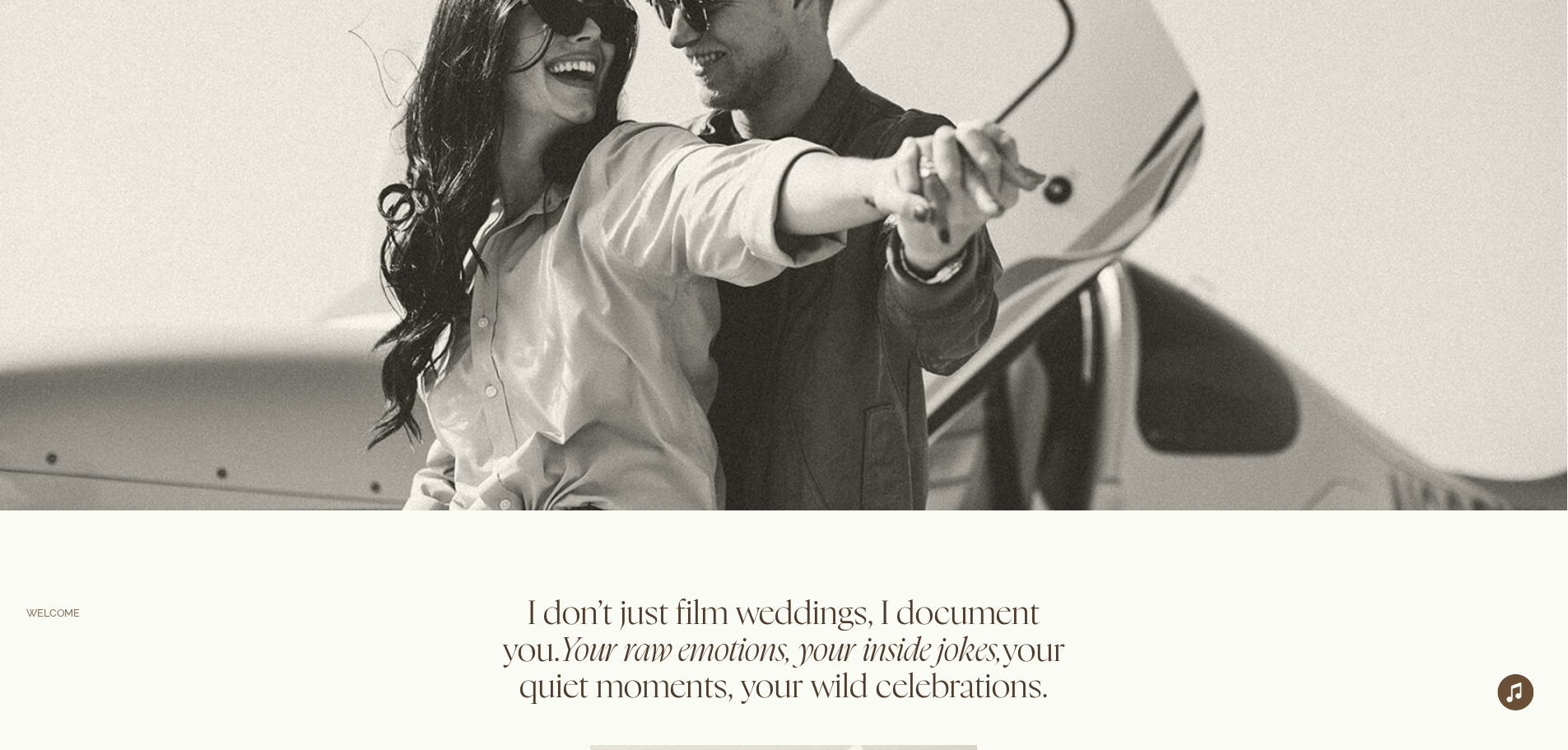
scroll to position [0, 0]
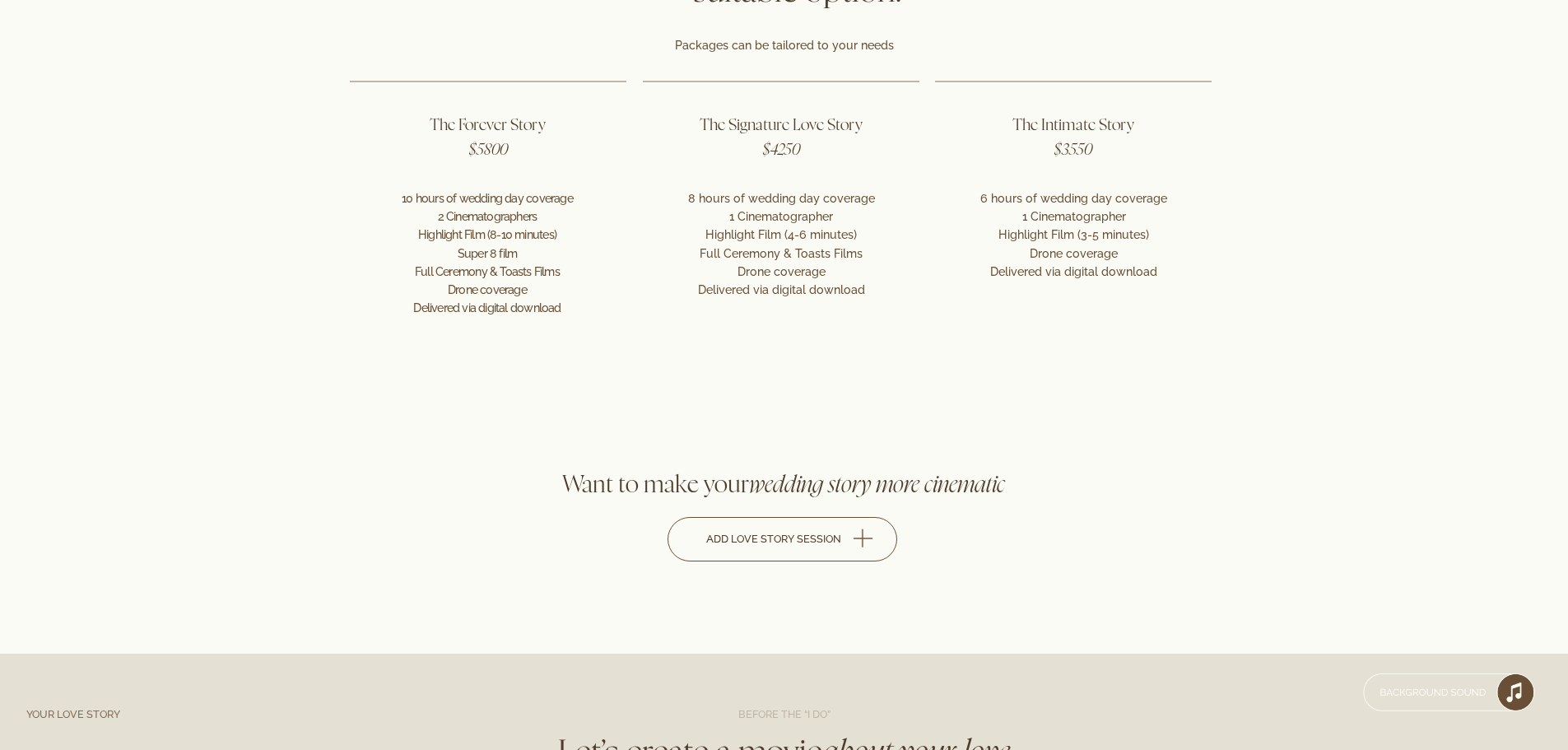
scroll to position [3897, 0]
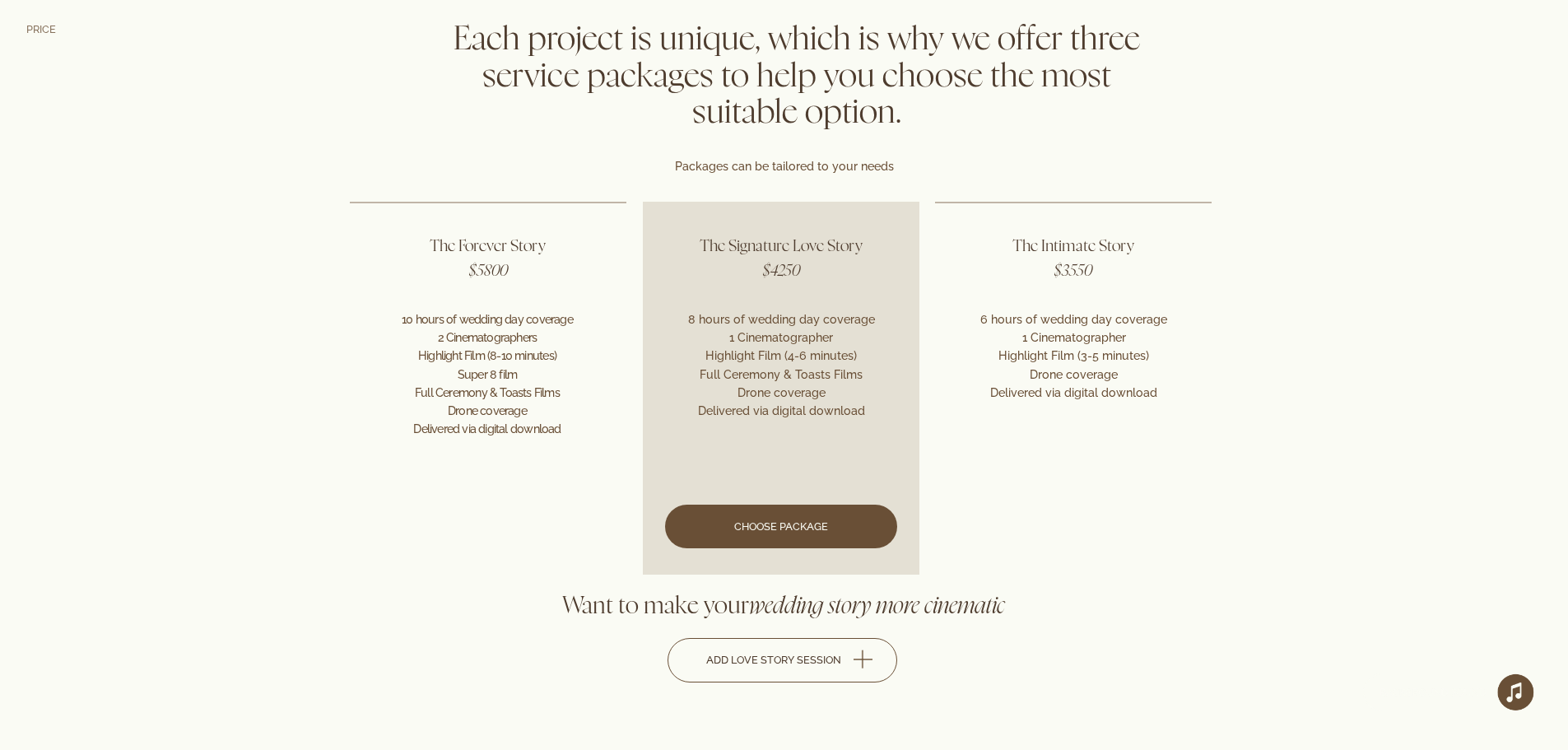
click at [808, 524] on link at bounding box center [780, 387] width 276 height 372
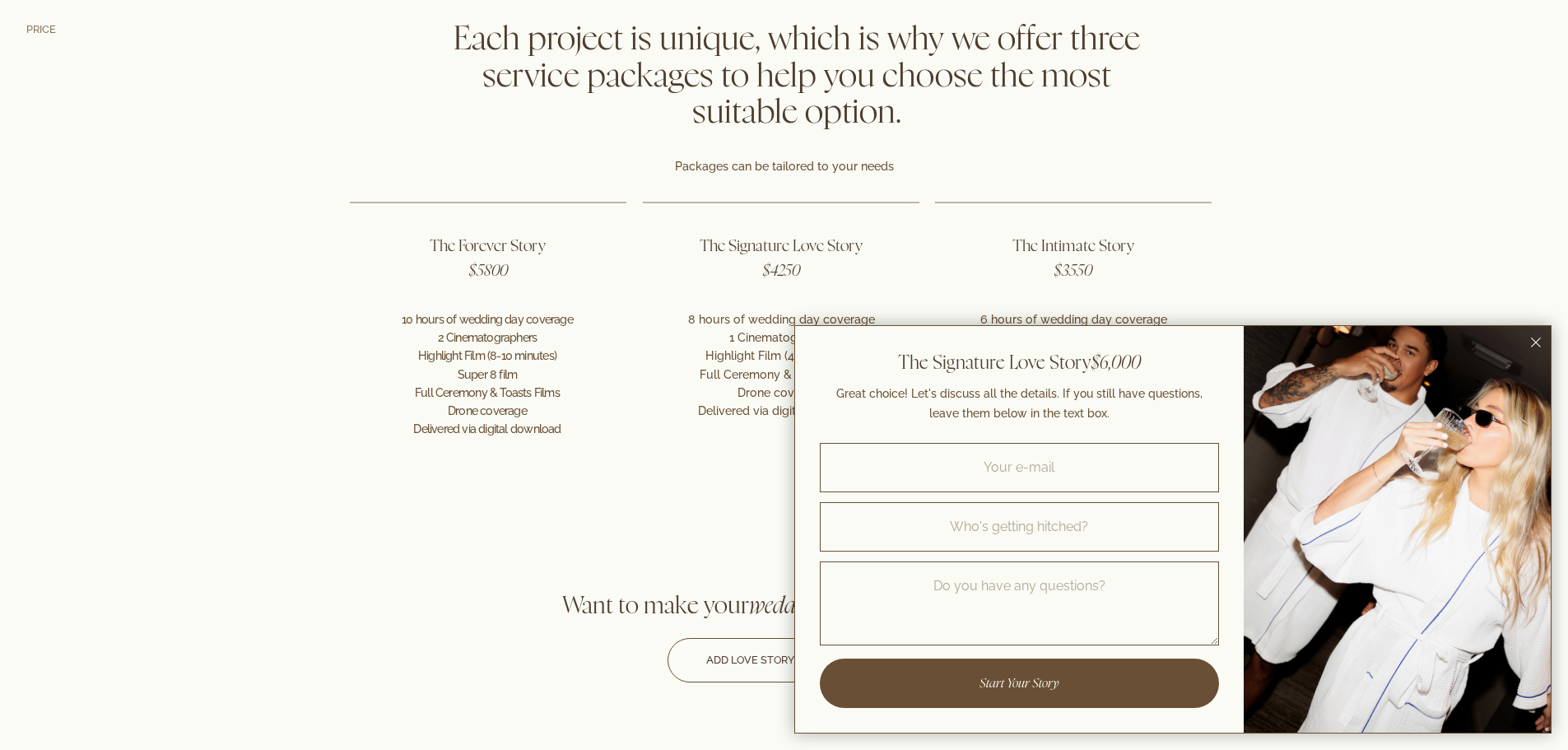
click at [386, 661] on div at bounding box center [784, 634] width 1568 height 117
click at [1540, 338] on rect "Close dialog window" at bounding box center [1535, 342] width 10 height 10
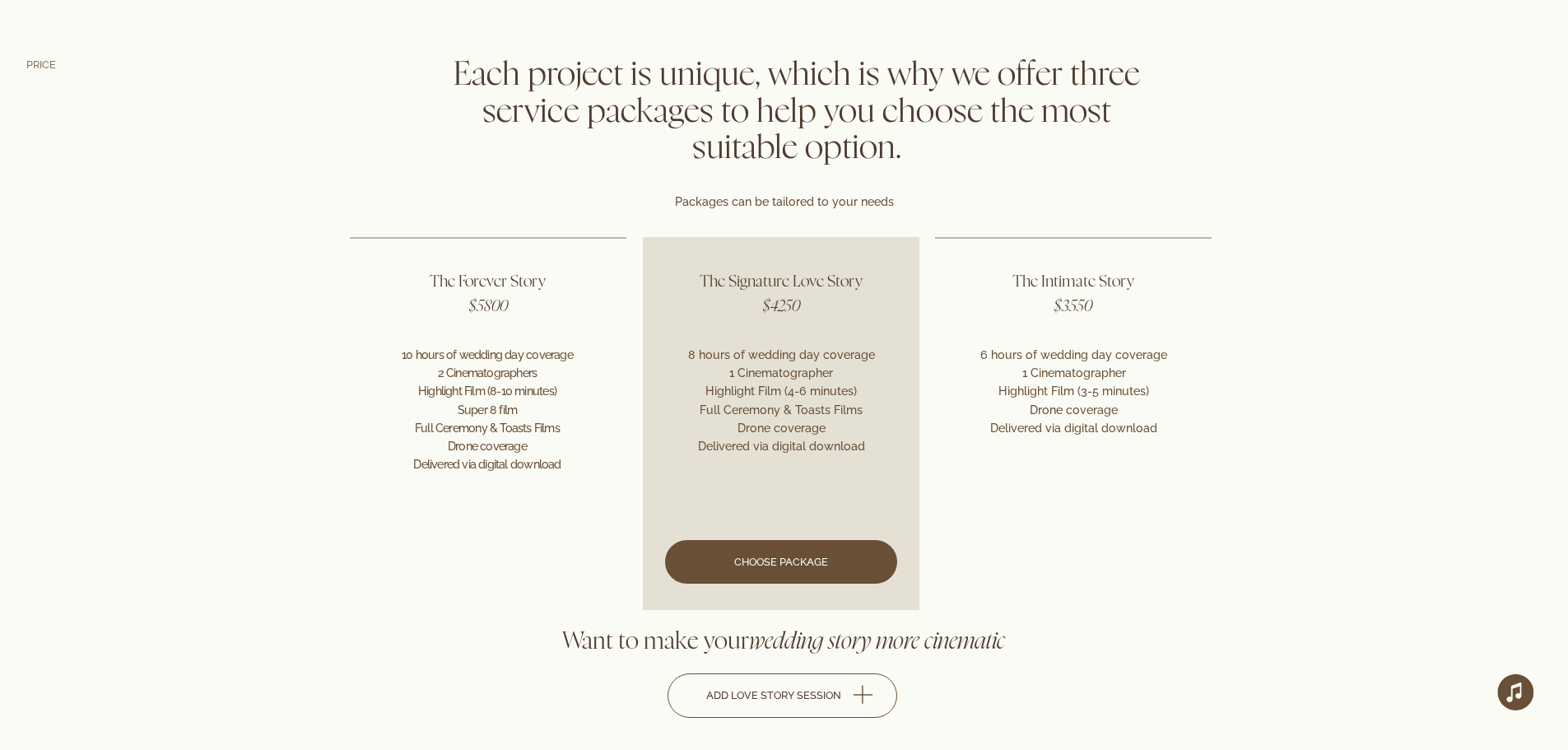
scroll to position [3843, 0]
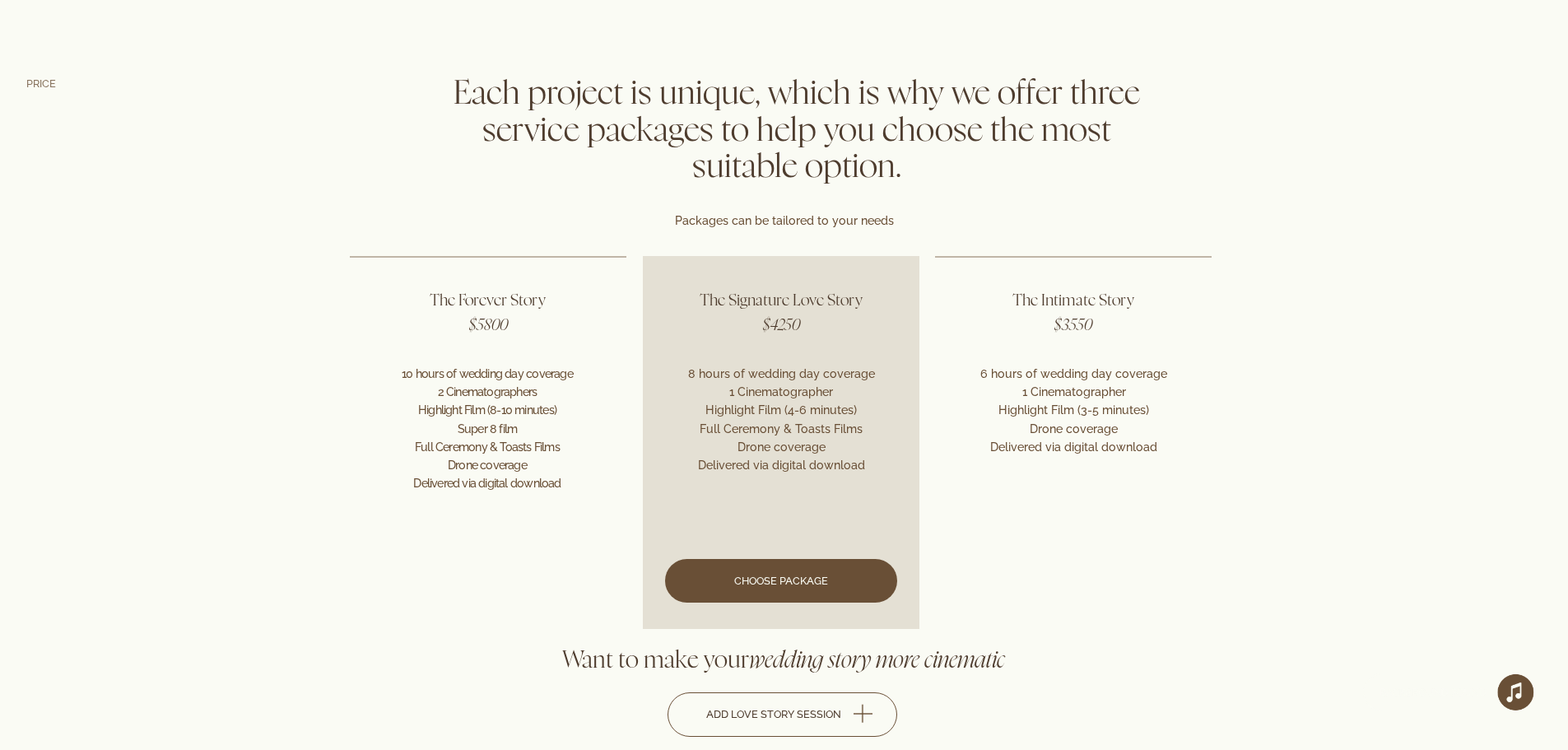
click at [755, 578] on link at bounding box center [780, 441] width 276 height 372
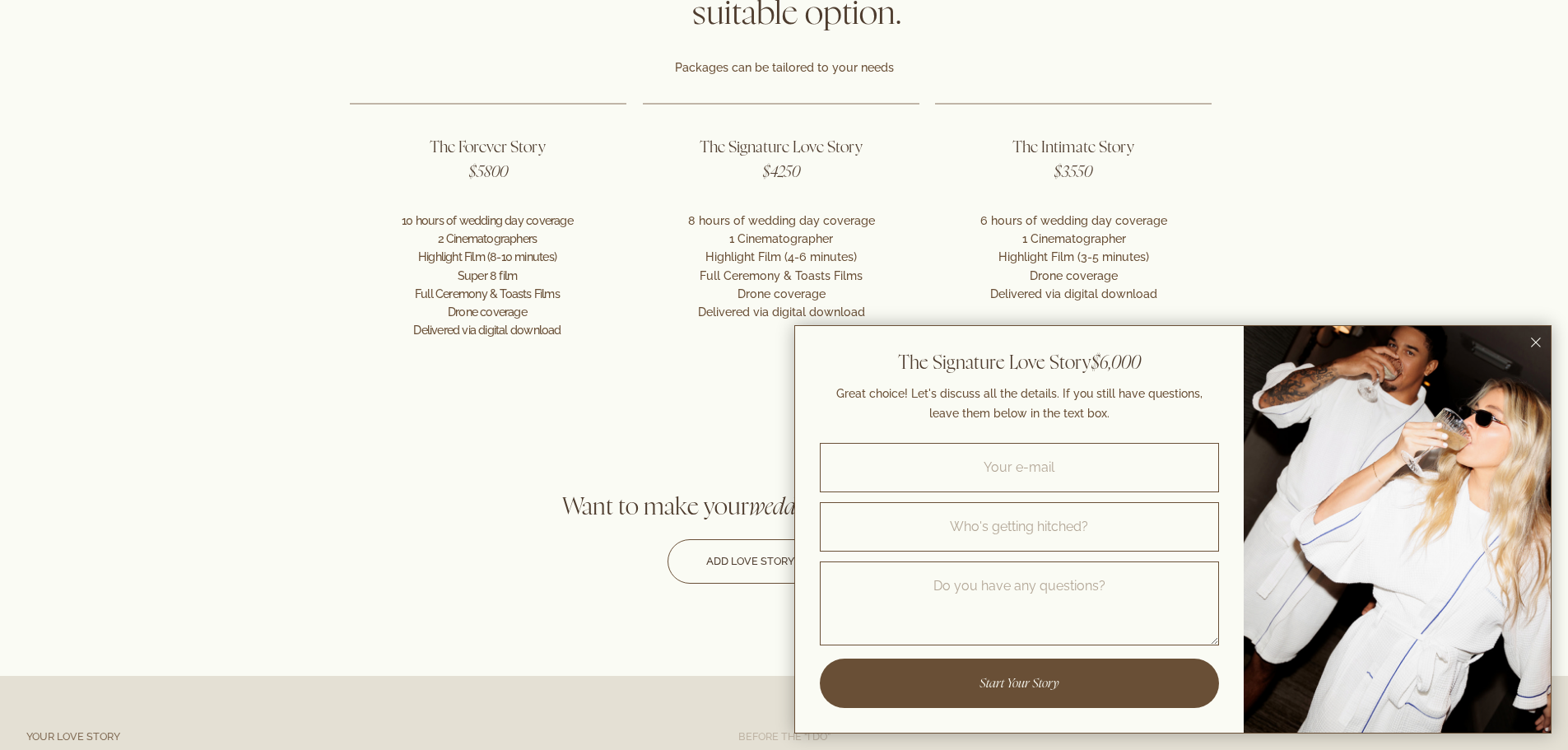
scroll to position [3999, 0]
click at [1531, 345] on icon "Close dialog window" at bounding box center [1535, 342] width 10 height 10
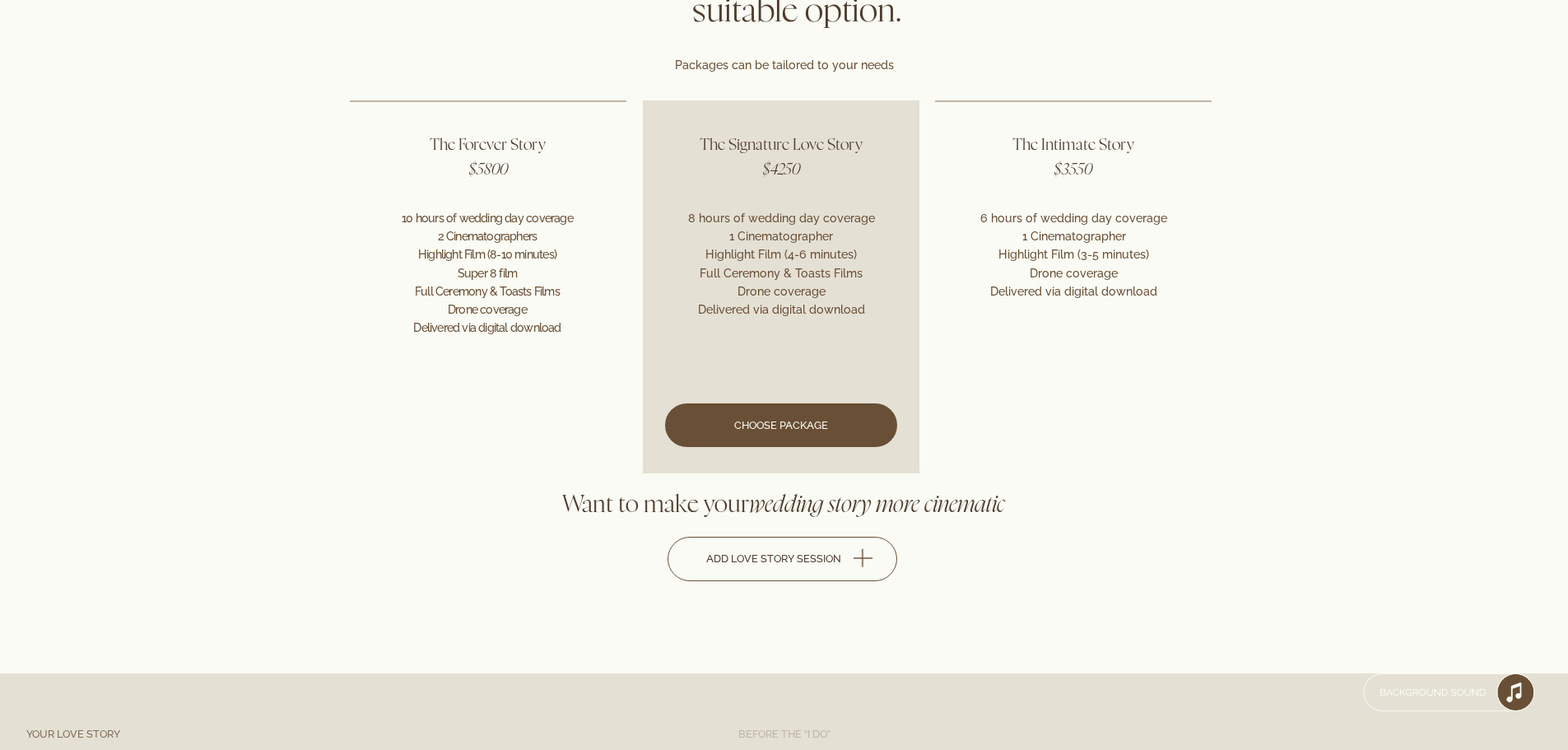
click at [808, 431] on link at bounding box center [780, 286] width 276 height 372
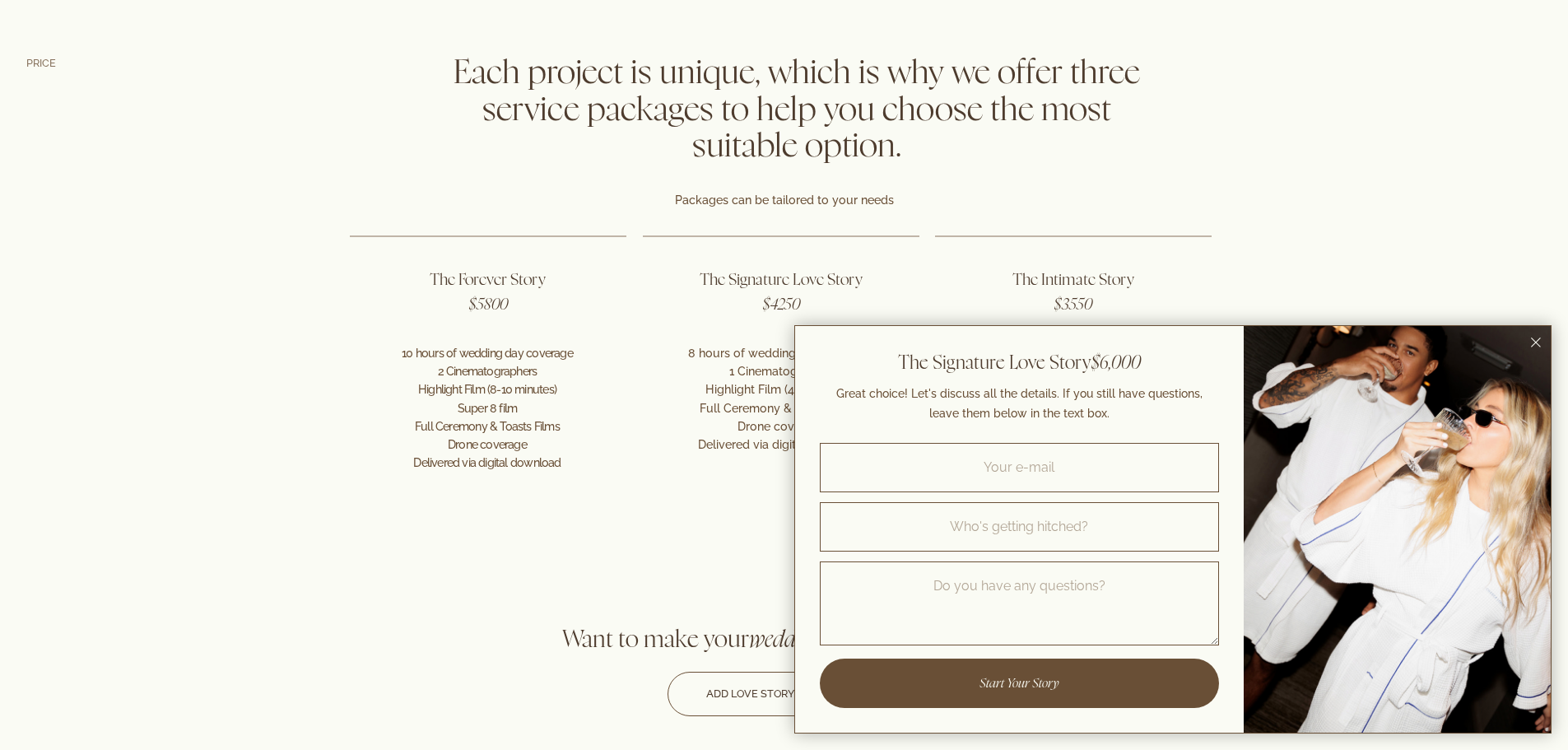
scroll to position [3862, 0]
click at [1536, 345] on icon "Close dialog window" at bounding box center [1535, 342] width 10 height 10
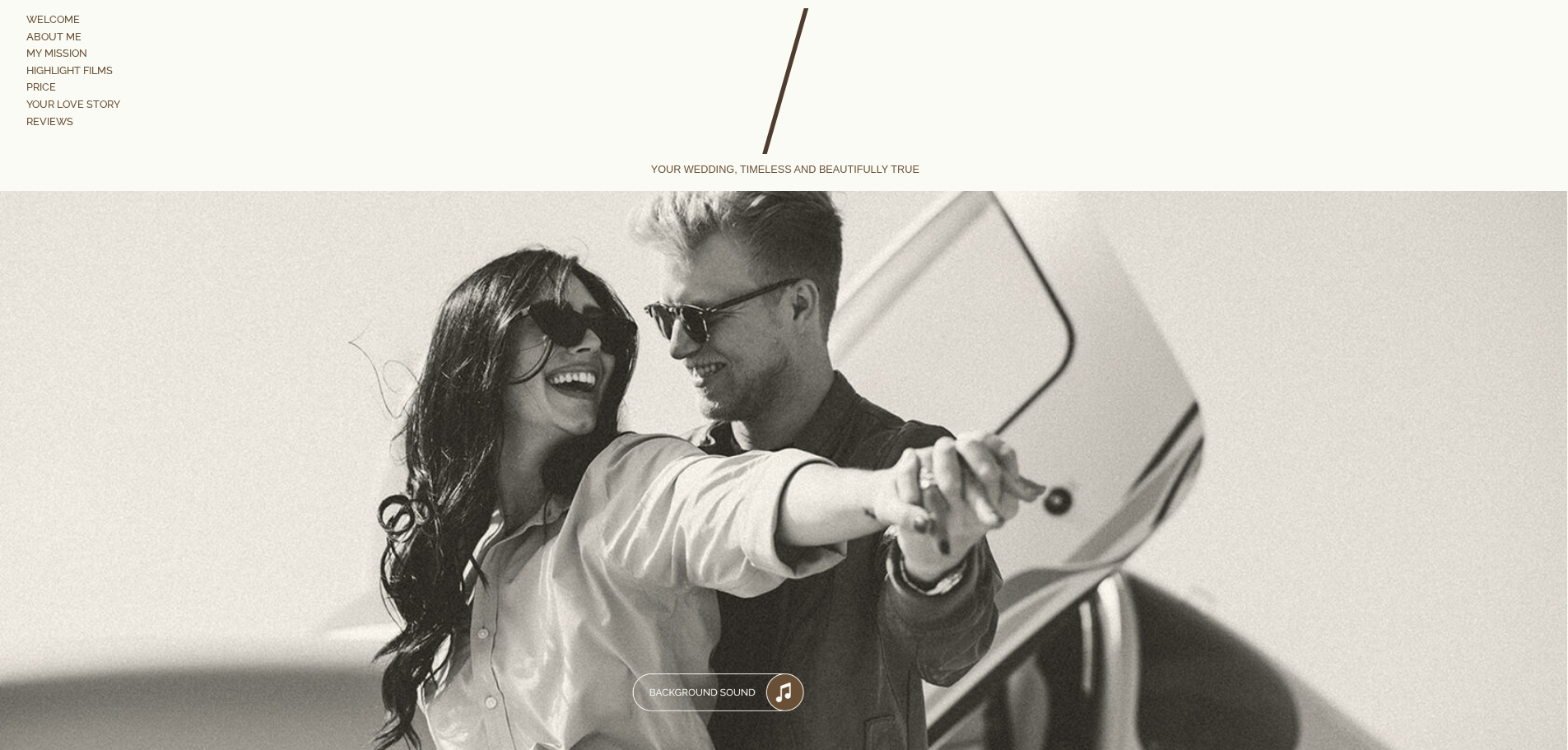
scroll to position [12, 0]
click at [34, 86] on link "price" at bounding box center [75, 88] width 98 height 13
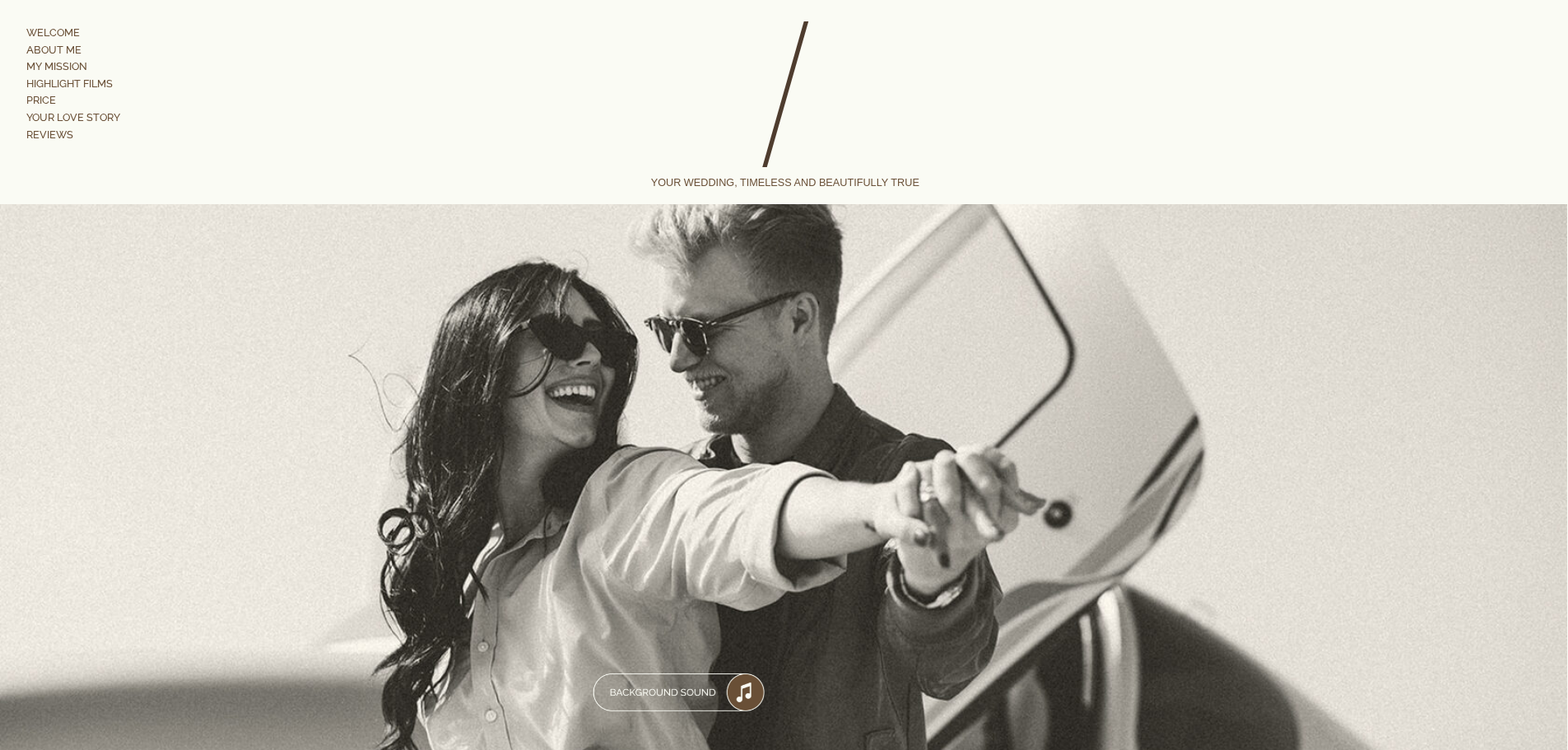
click at [55, 133] on link "reviews" at bounding box center [75, 134] width 98 height 13
click at [60, 35] on link "WELCOME" at bounding box center [60, 32] width 69 height 13
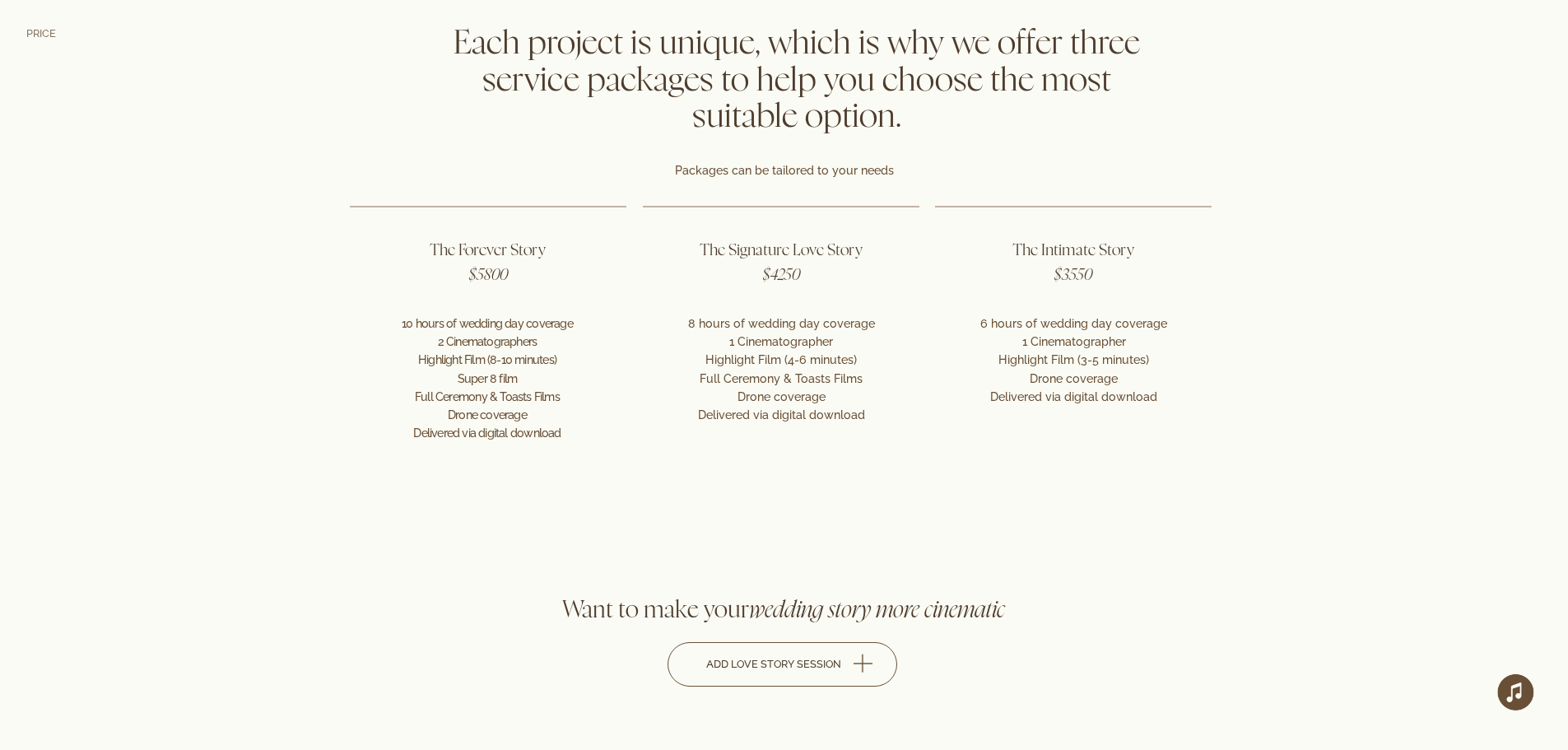
scroll to position [3889, 0]
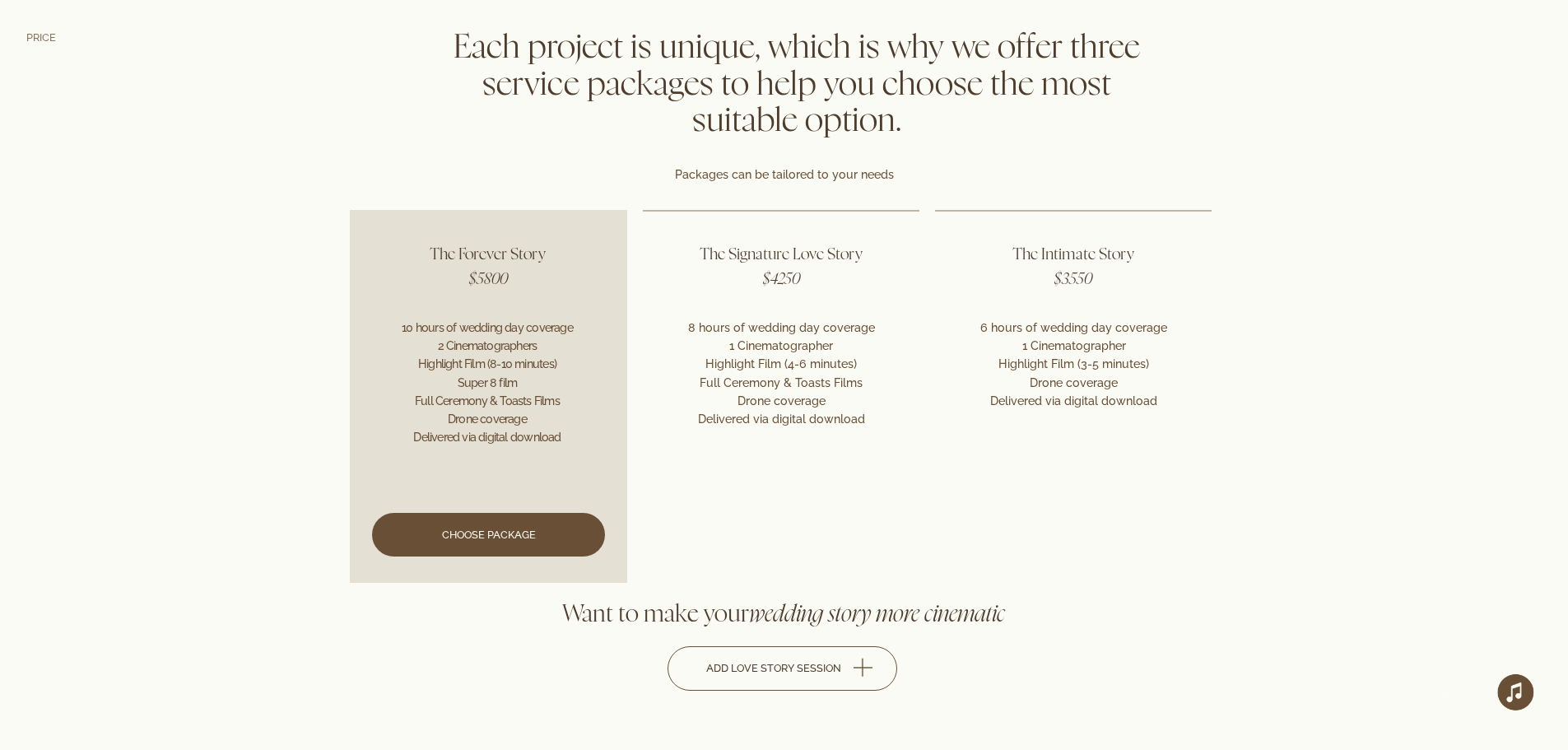
click at [527, 543] on link at bounding box center [488, 396] width 276 height 372
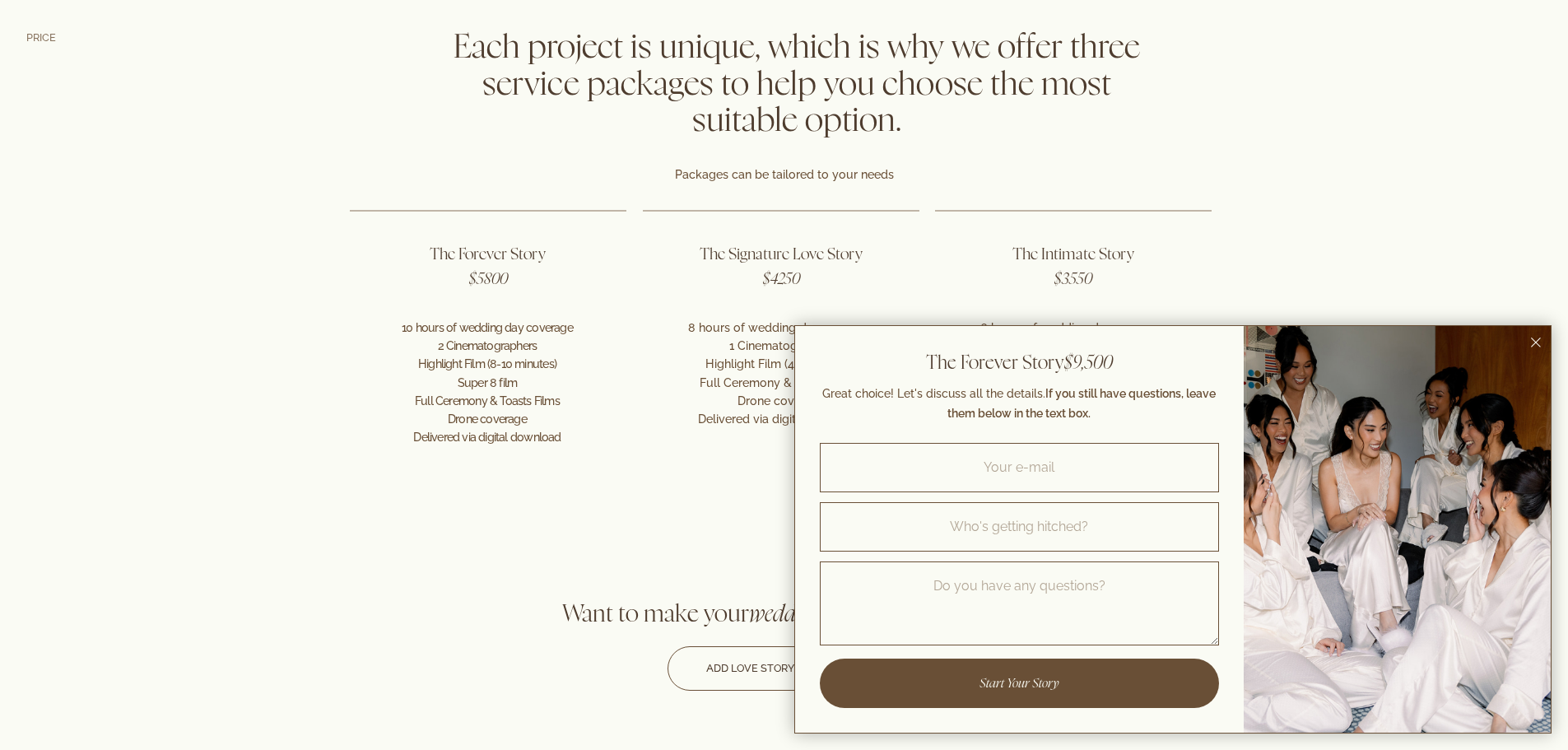
click at [1530, 336] on button "Close dialog window" at bounding box center [1536, 342] width 20 height 20
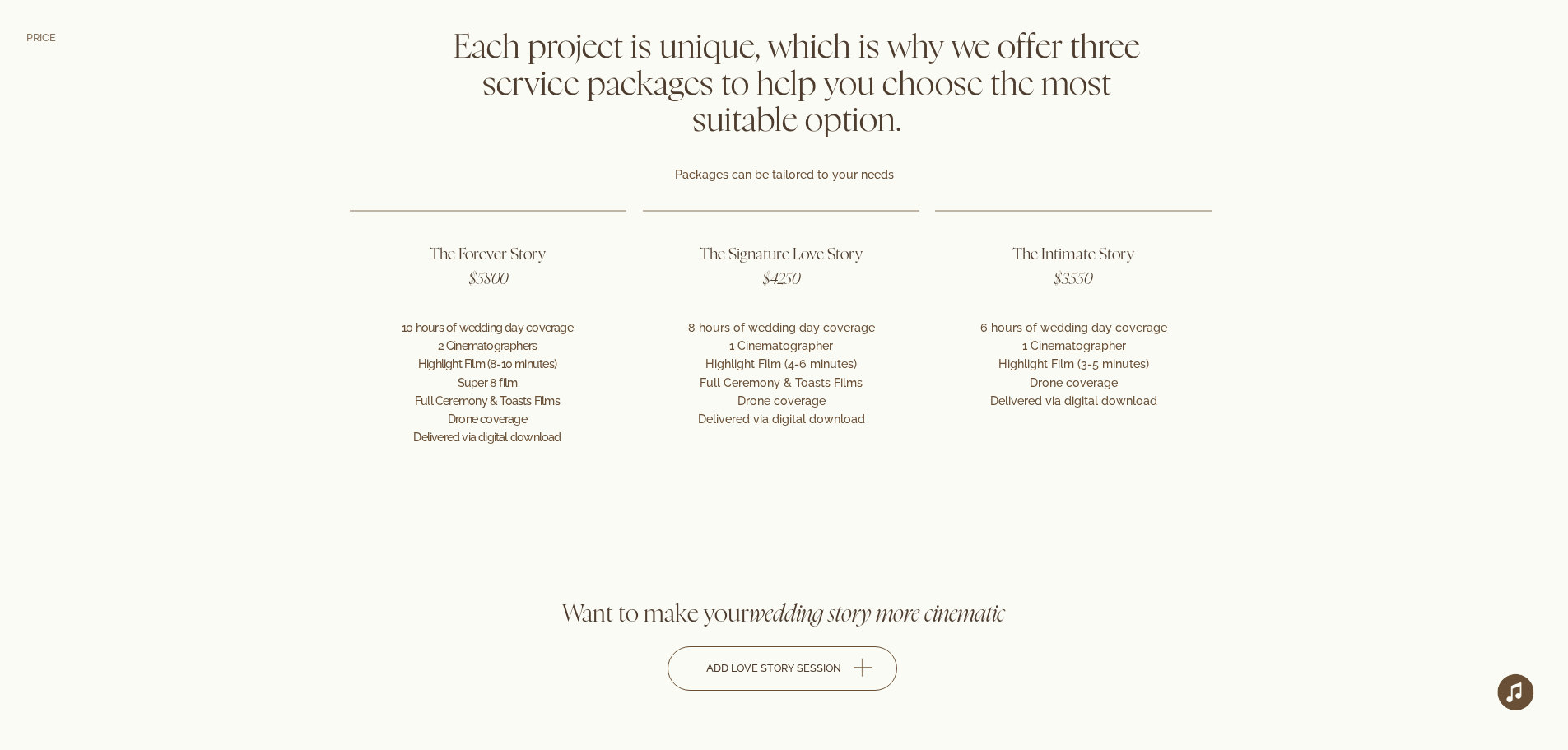
click at [837, 188] on div at bounding box center [784, 301] width 1568 height 565
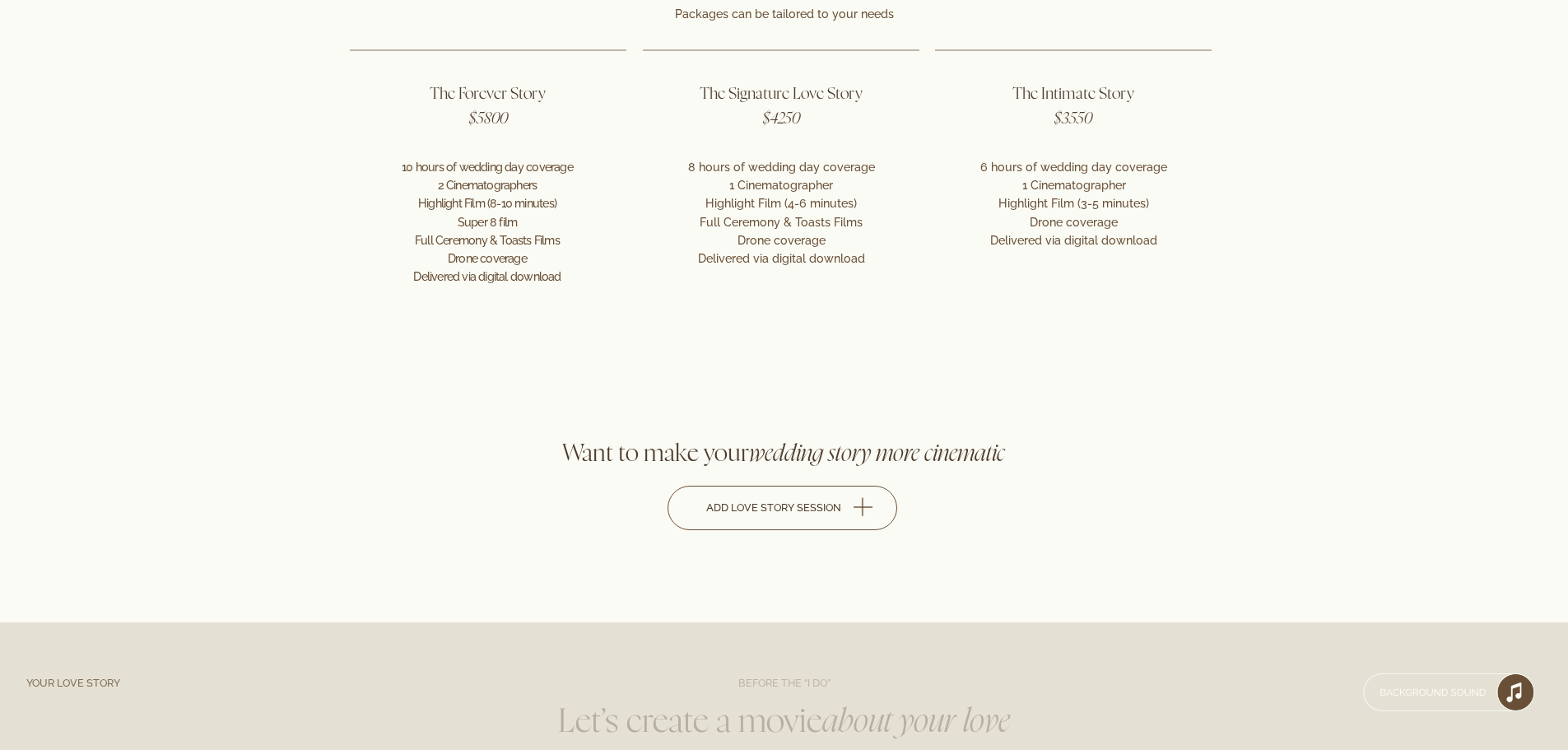
scroll to position [4011, 0]
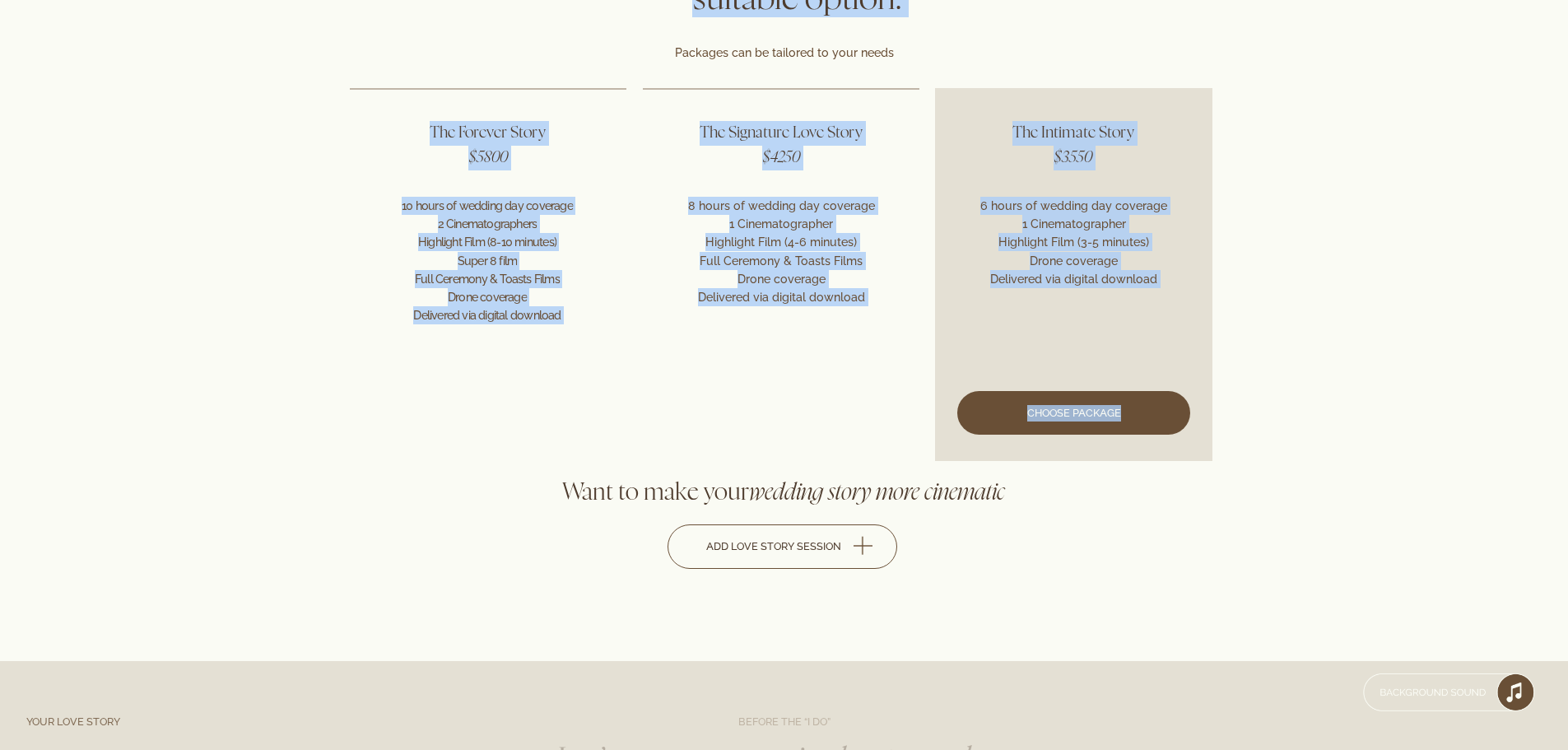
drag, startPoint x: 286, startPoint y: 162, endPoint x: 1113, endPoint y: 410, distance: 863.4
click at [1113, 410] on div "price Each project is unique, which is why we offer three service packages to h…" at bounding box center [784, 179] width 1568 height 565
copy div "price Each project is unique, which is why we offer three service packages to h…"
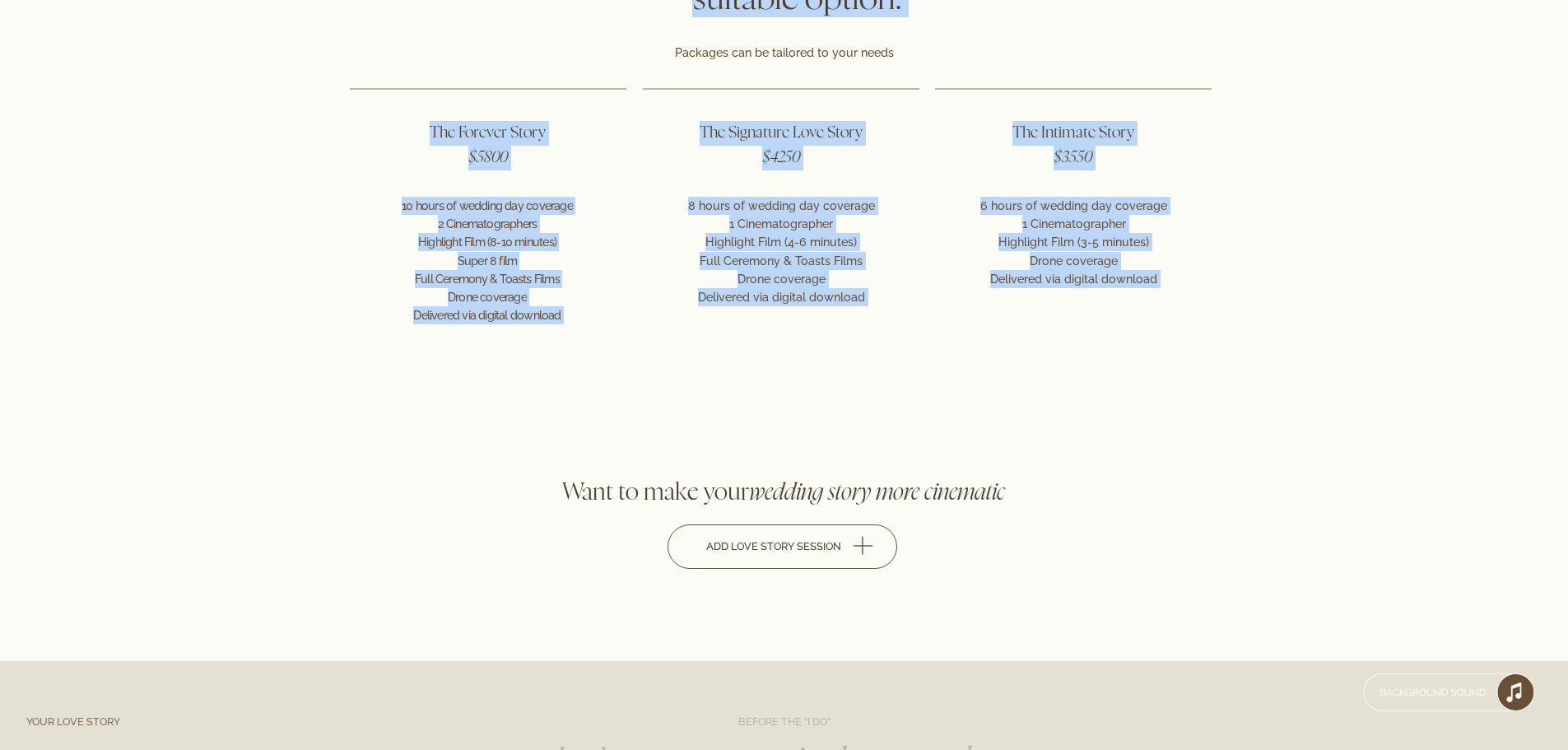
click at [1258, 182] on div at bounding box center [784, 179] width 1568 height 565
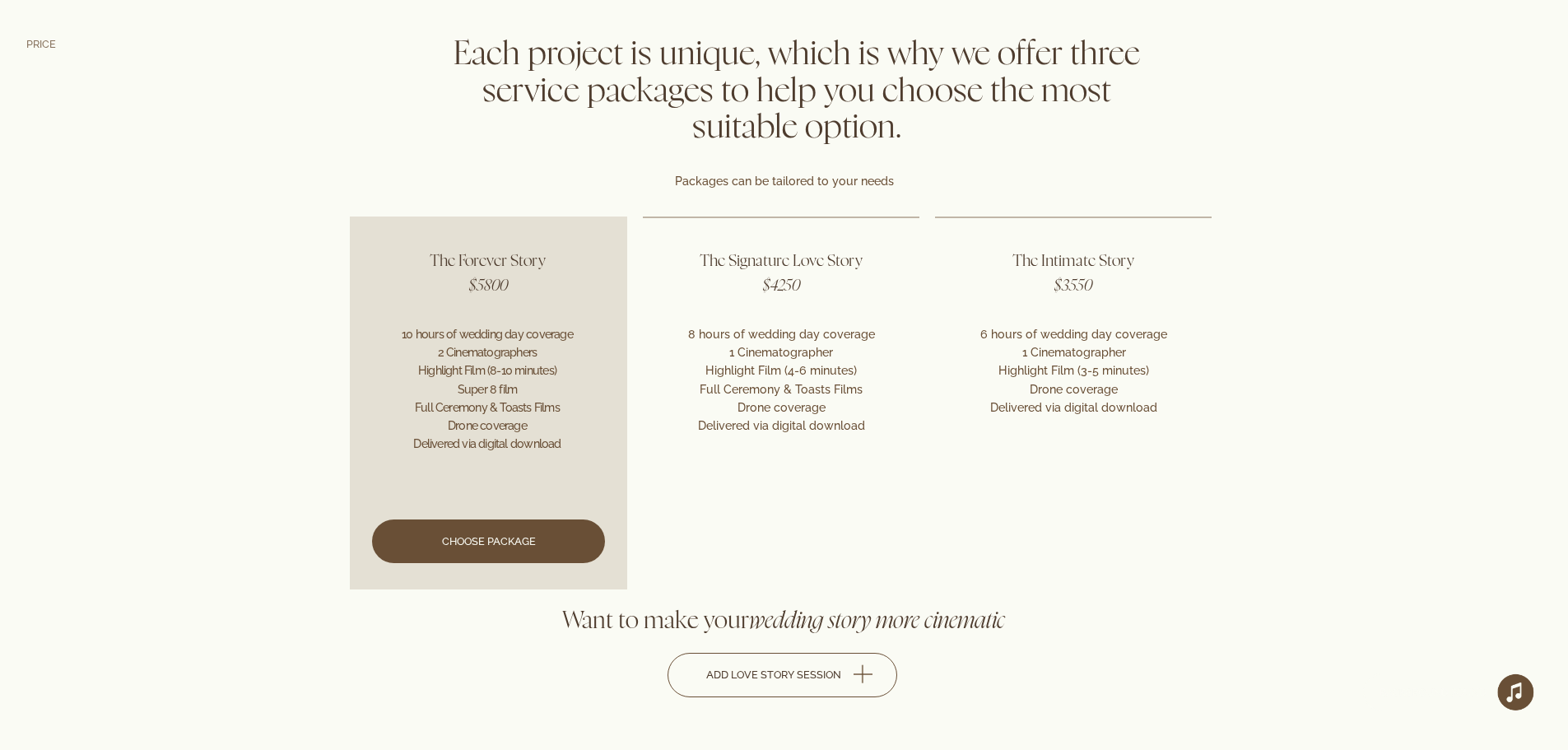
scroll to position [3881, 0]
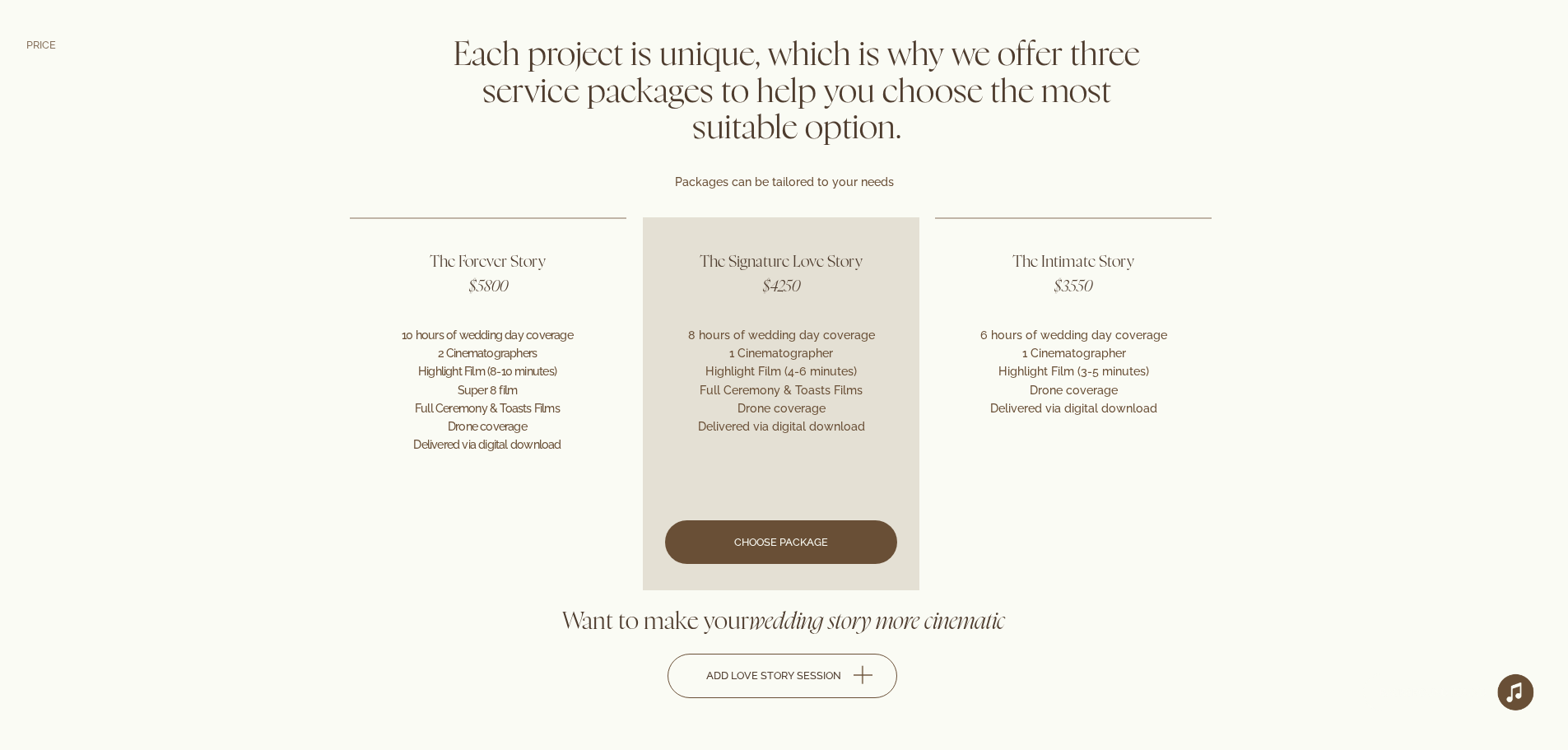
click at [774, 556] on link at bounding box center [780, 403] width 276 height 372
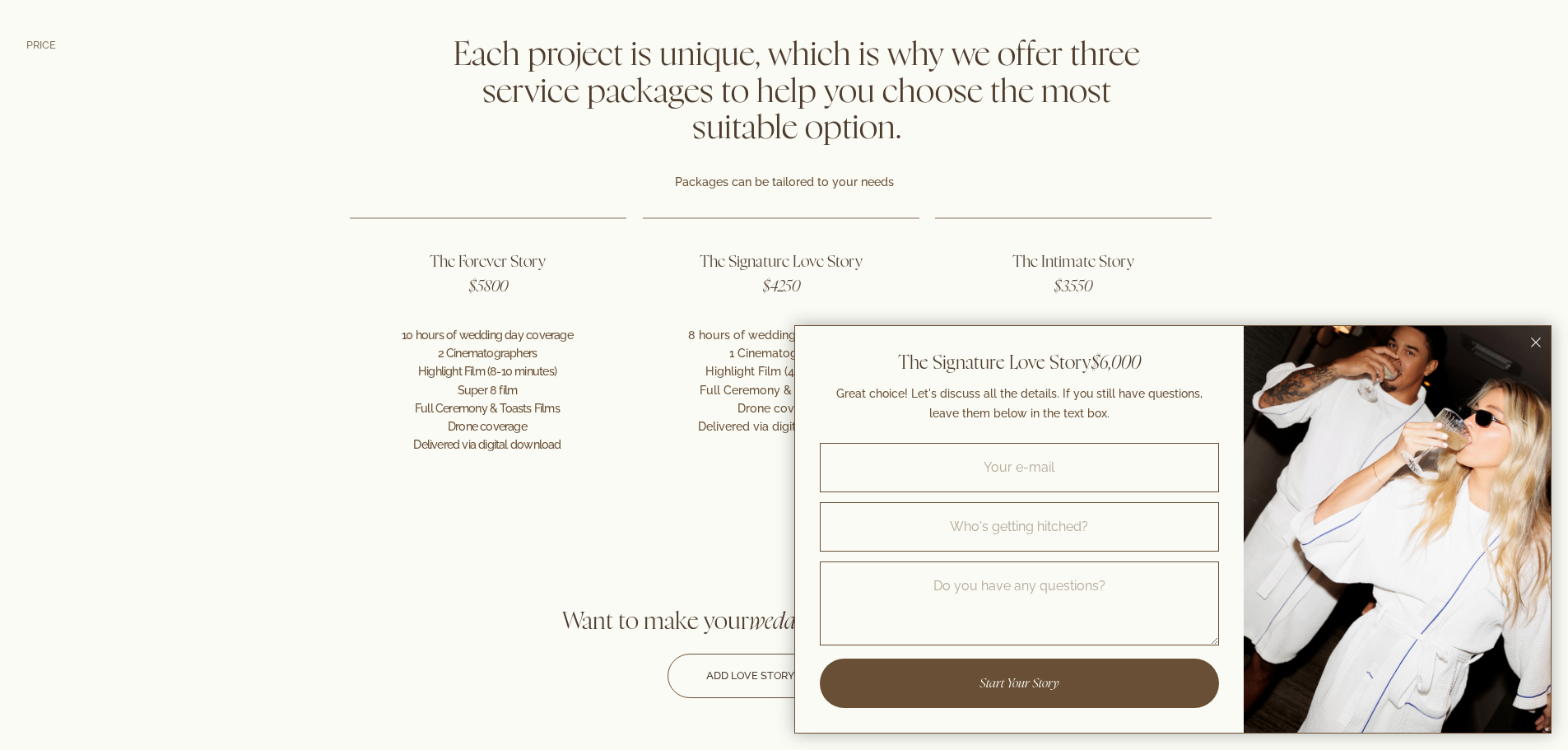
click at [1539, 331] on div at bounding box center [1396, 529] width 307 height 407
click at [1533, 338] on icon "Close dialog window" at bounding box center [1535, 342] width 10 height 10
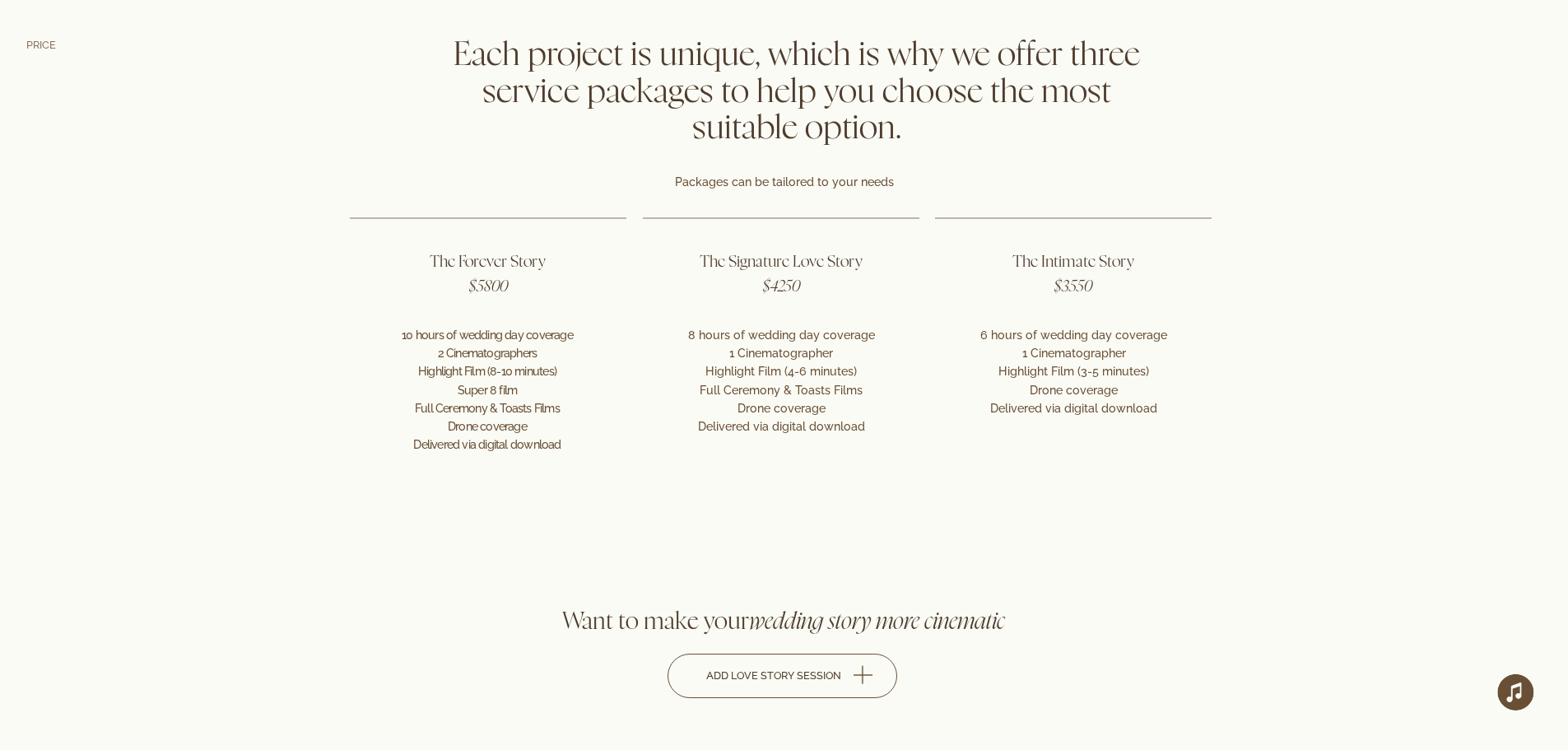
click at [1475, 340] on div at bounding box center [784, 308] width 1568 height 565
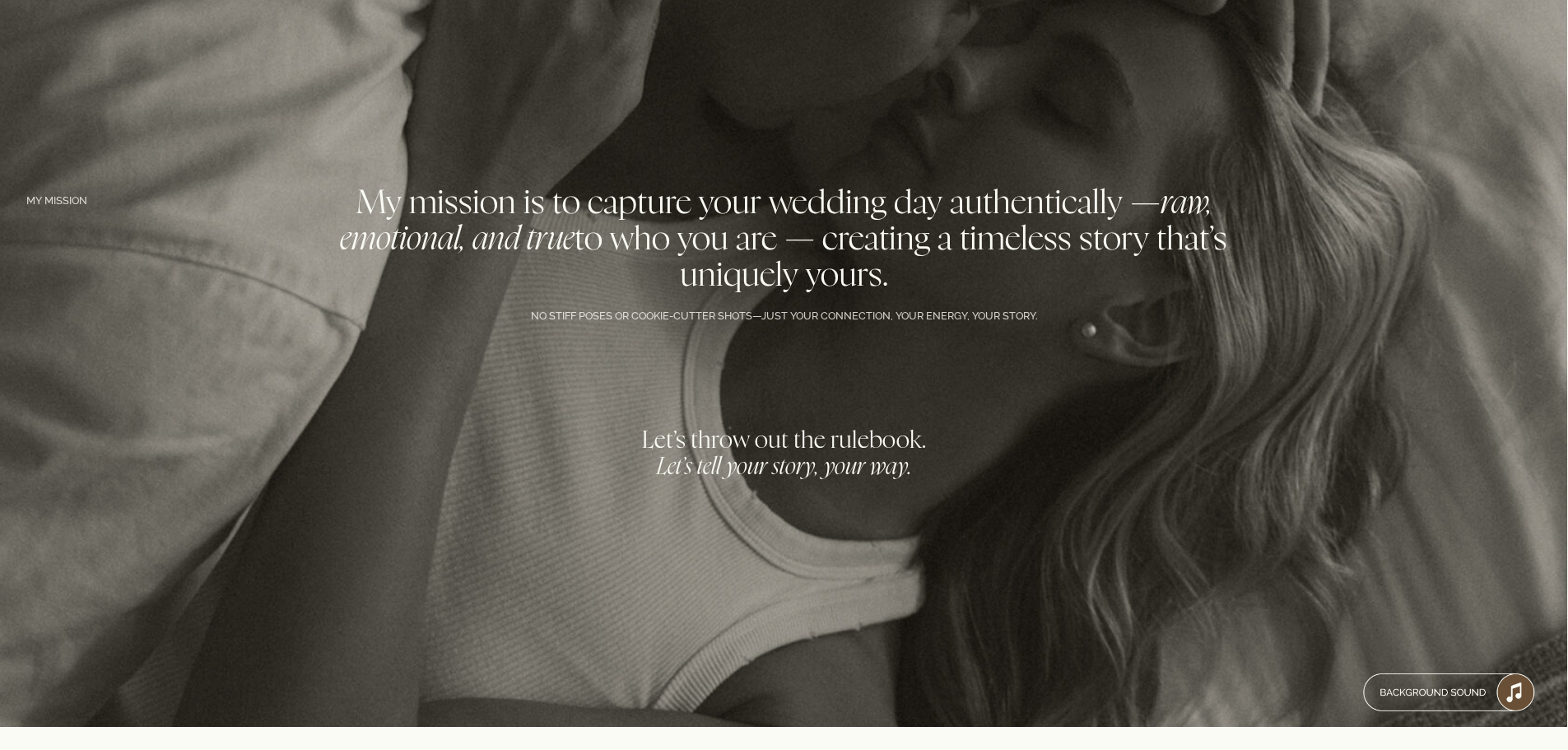
scroll to position [2211, 0]
